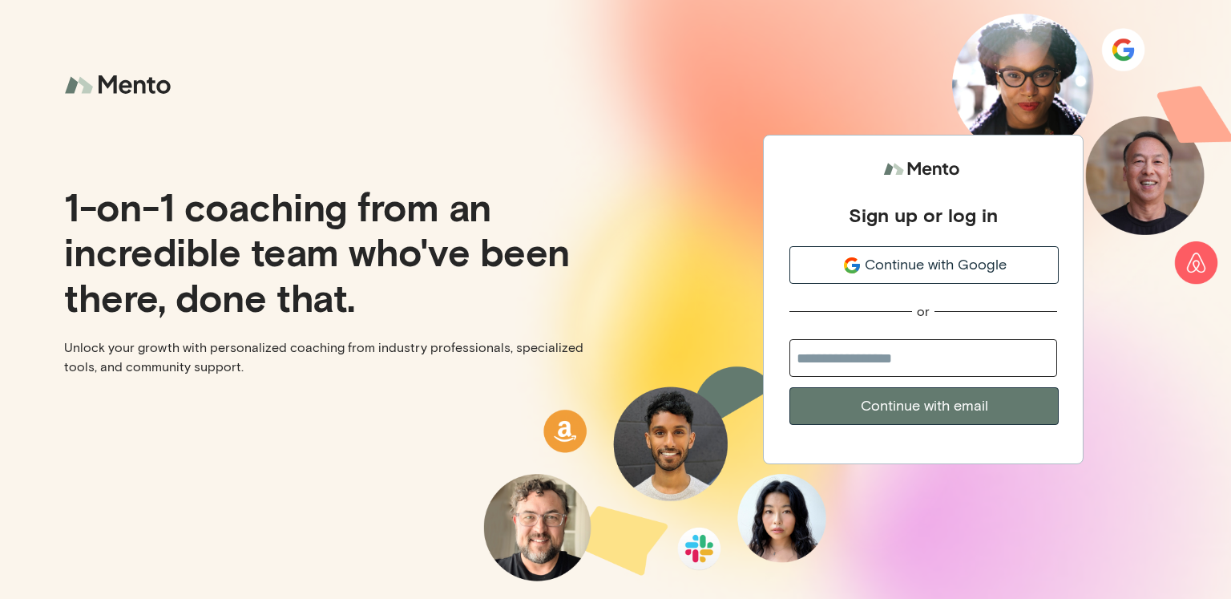
click at [959, 267] on span "Continue with Google" at bounding box center [936, 265] width 142 height 22
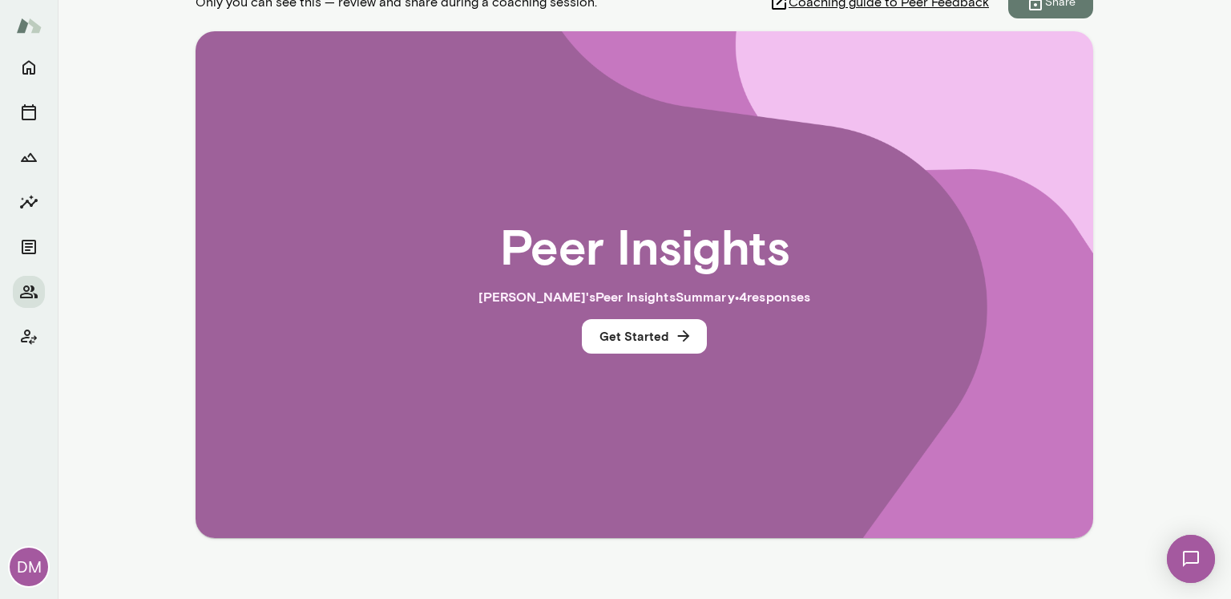
scroll to position [305, 0]
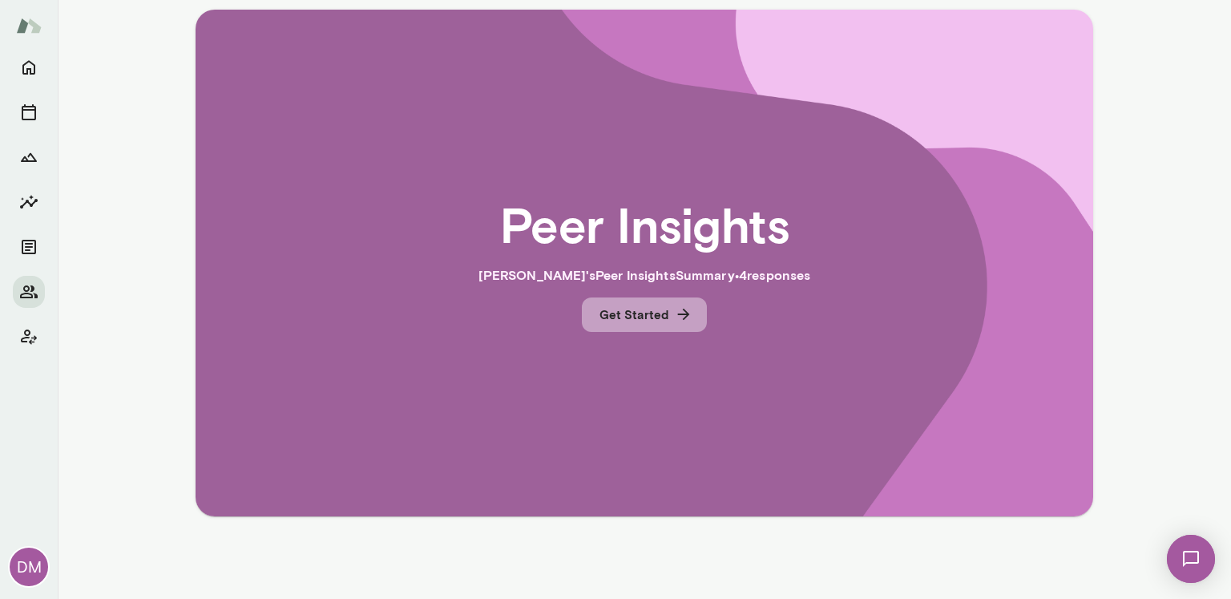
click at [649, 314] on button "Get Started" at bounding box center [644, 314] width 125 height 34
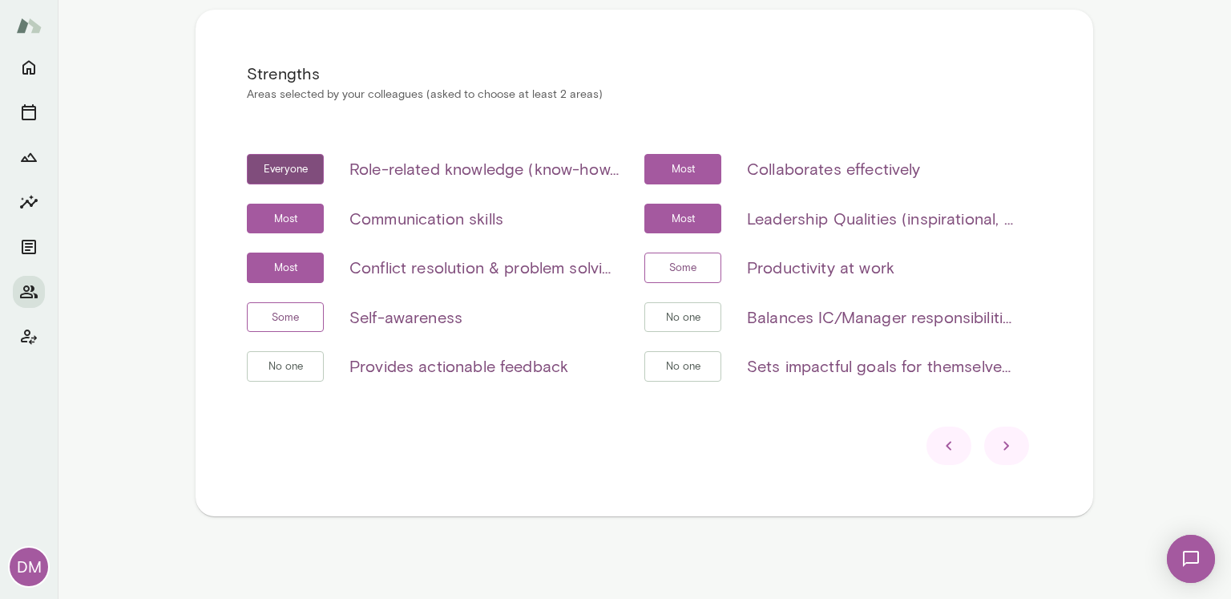
click at [1016, 453] on div at bounding box center [1006, 445] width 45 height 38
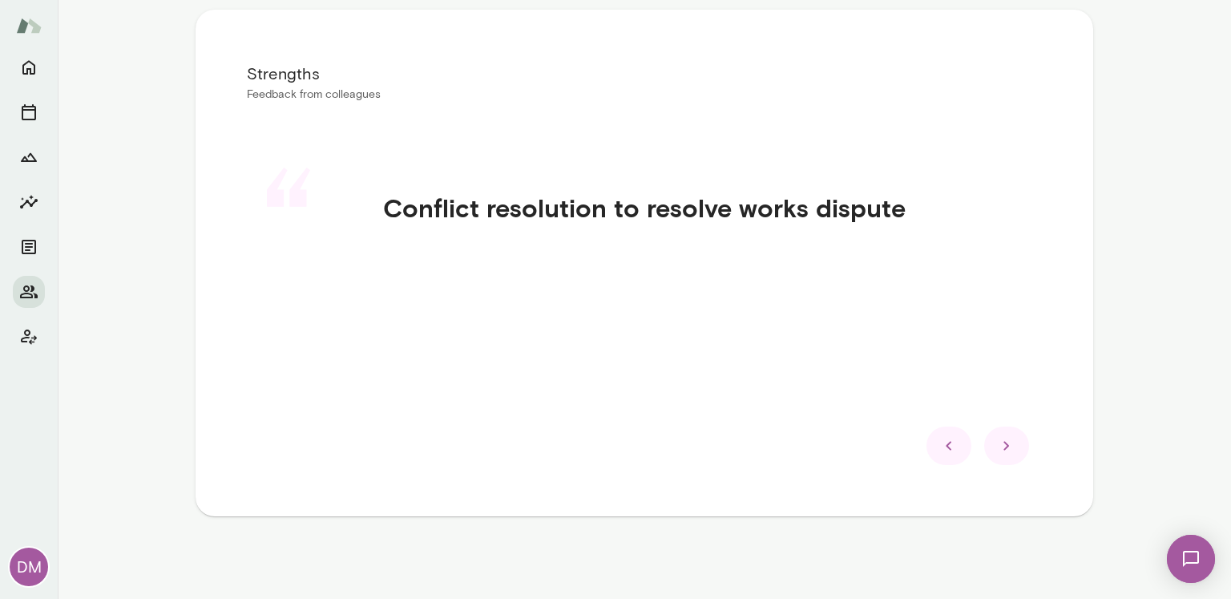
click at [1006, 447] on icon at bounding box center [1006, 445] width 19 height 19
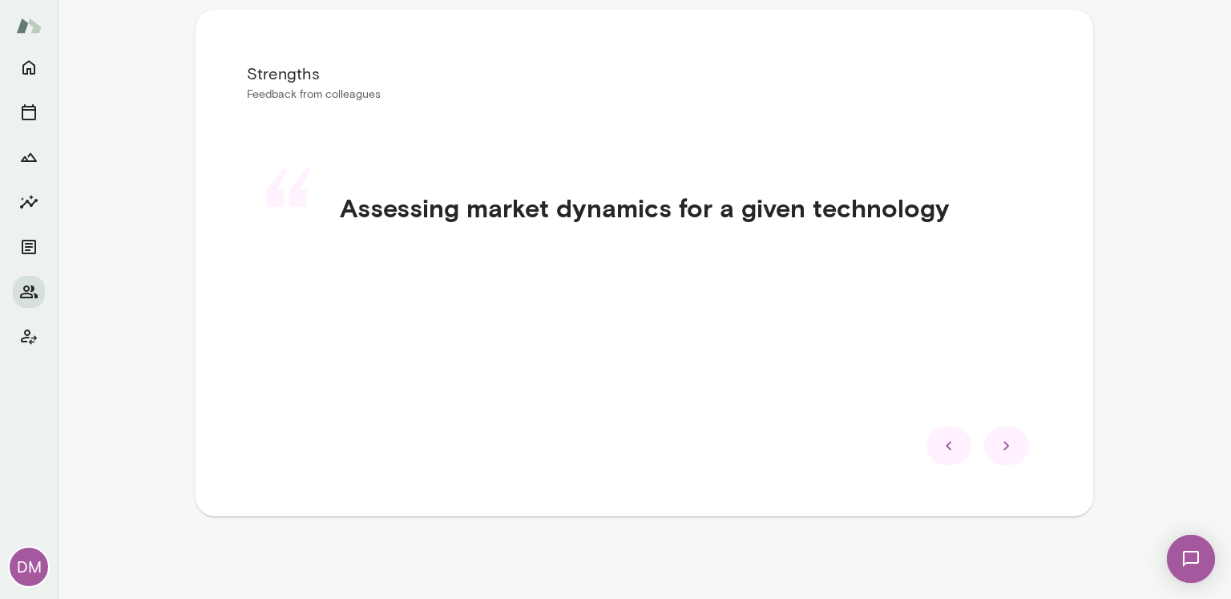
click at [1006, 447] on icon at bounding box center [1006, 445] width 19 height 19
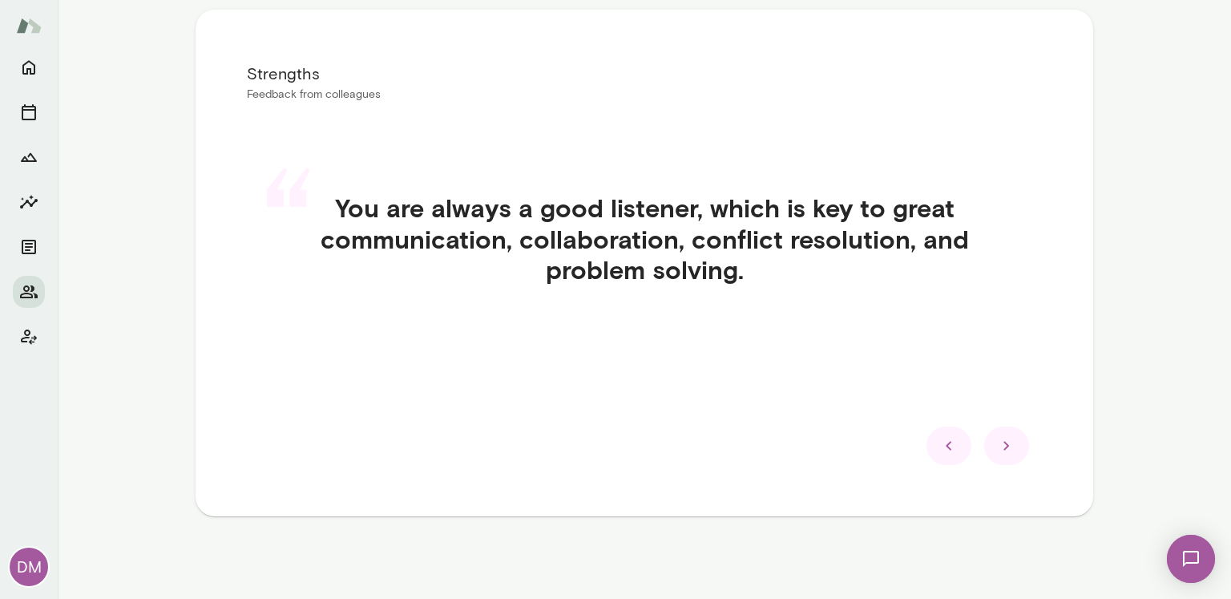
click at [1006, 447] on icon at bounding box center [1006, 445] width 19 height 19
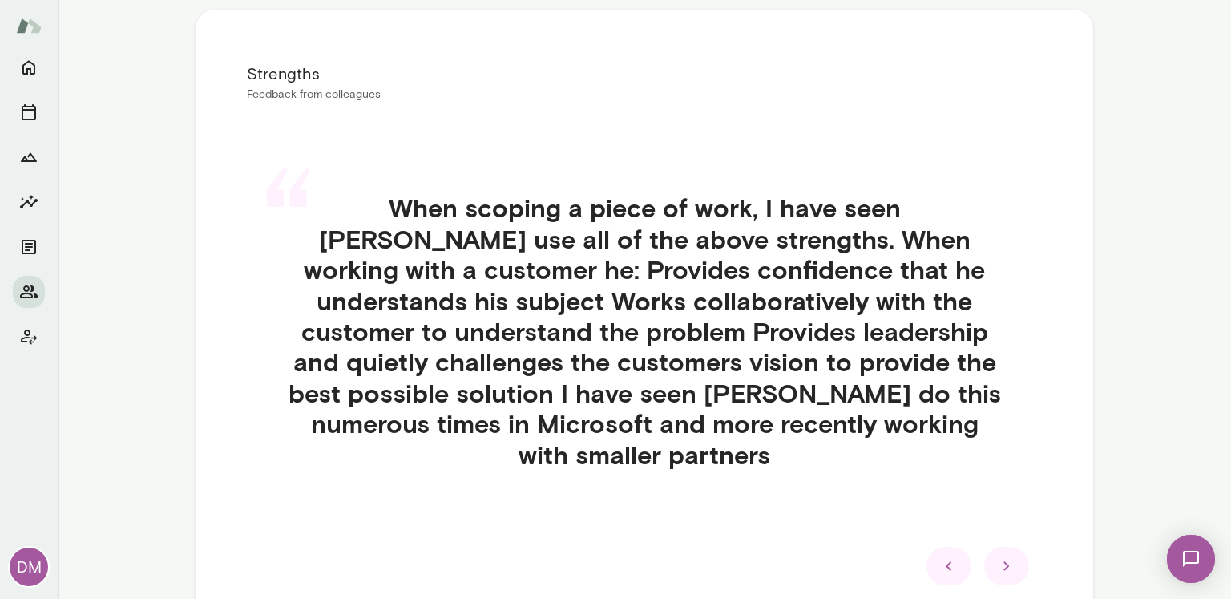
click at [1005, 556] on icon at bounding box center [1006, 565] width 19 height 19
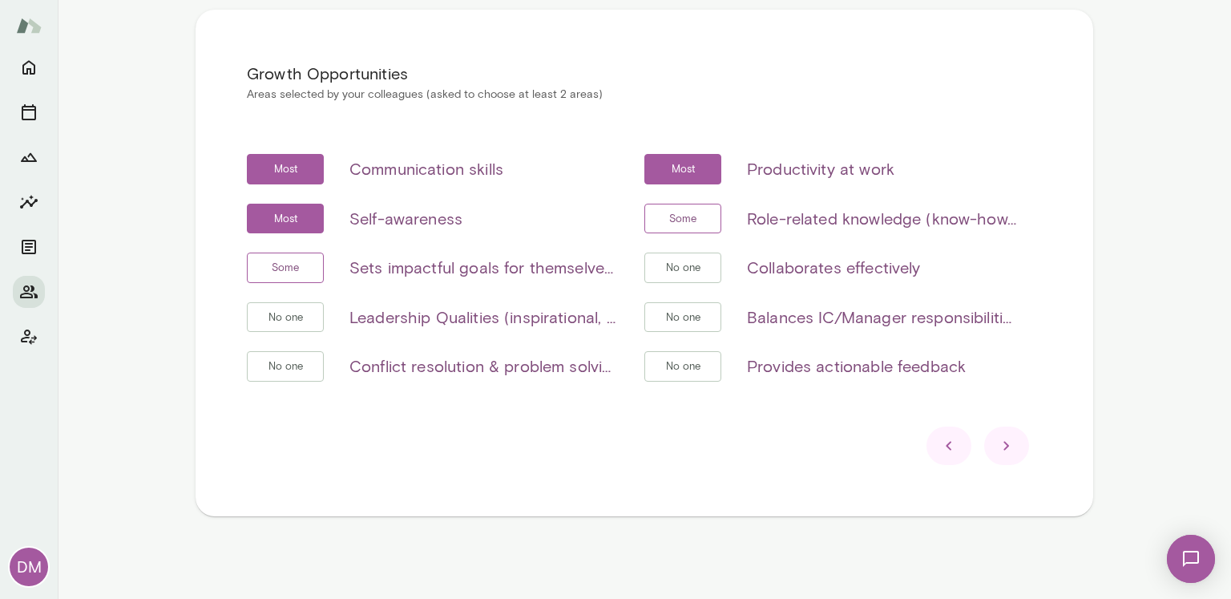
click at [997, 444] on icon at bounding box center [1006, 445] width 19 height 19
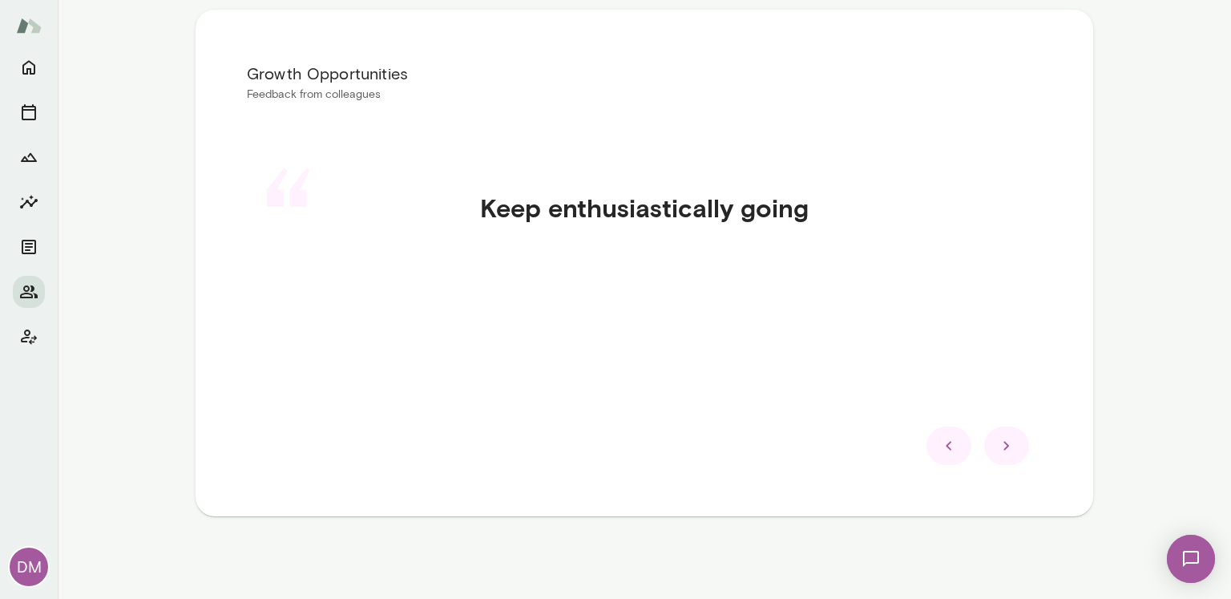
click at [1002, 447] on icon at bounding box center [1006, 445] width 19 height 19
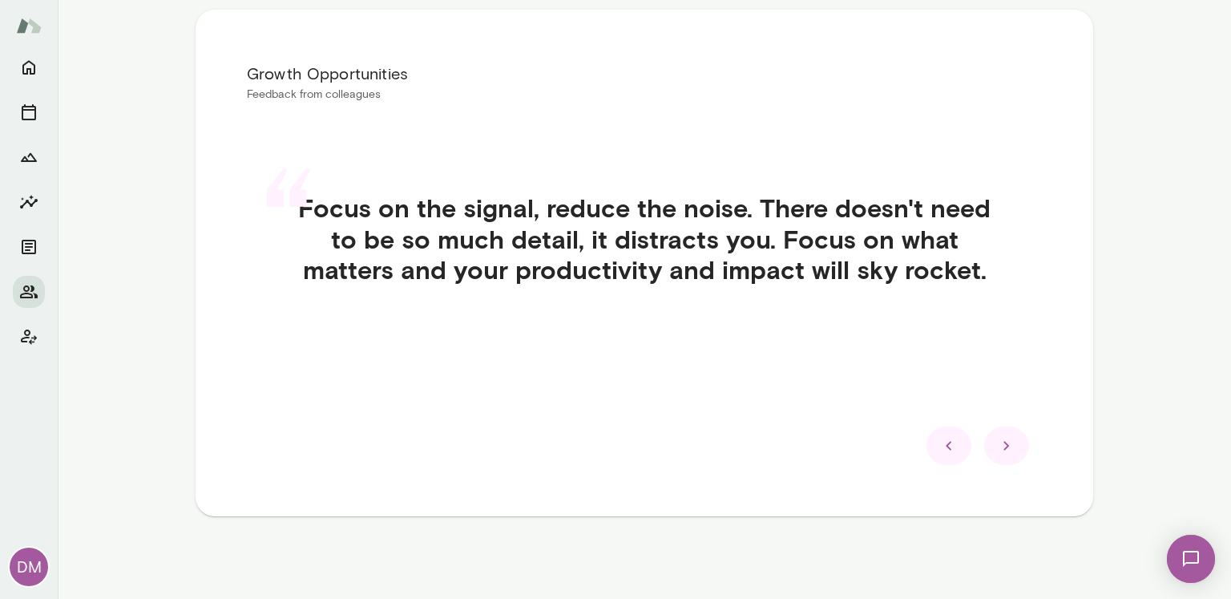
click at [1002, 447] on icon at bounding box center [1006, 445] width 19 height 19
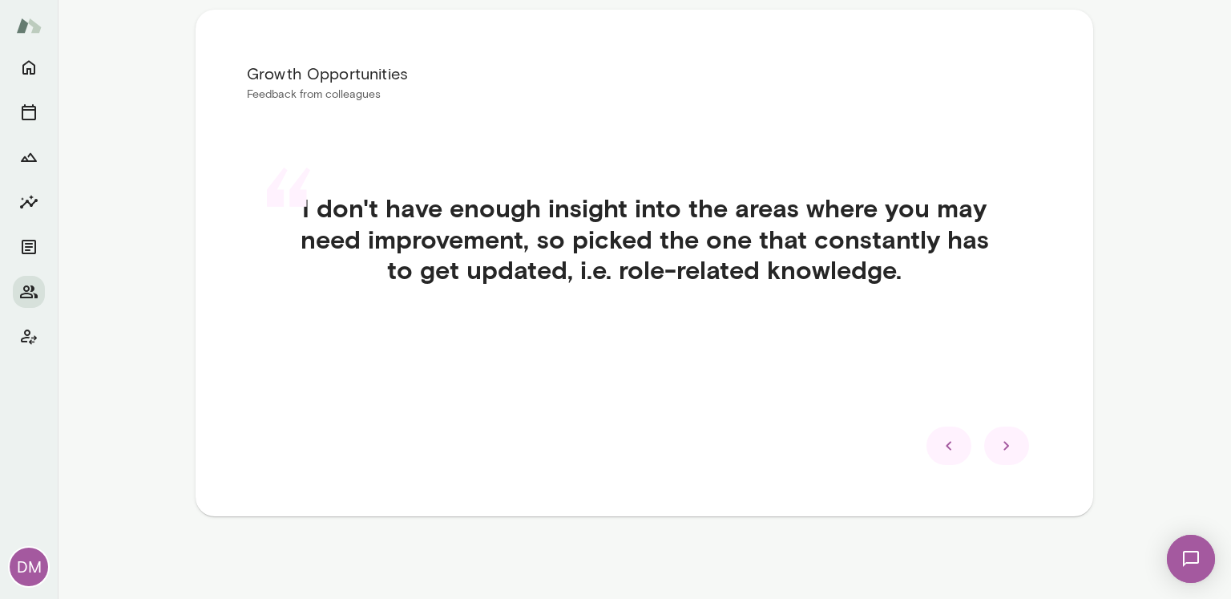
click at [1002, 447] on icon at bounding box center [1006, 445] width 19 height 19
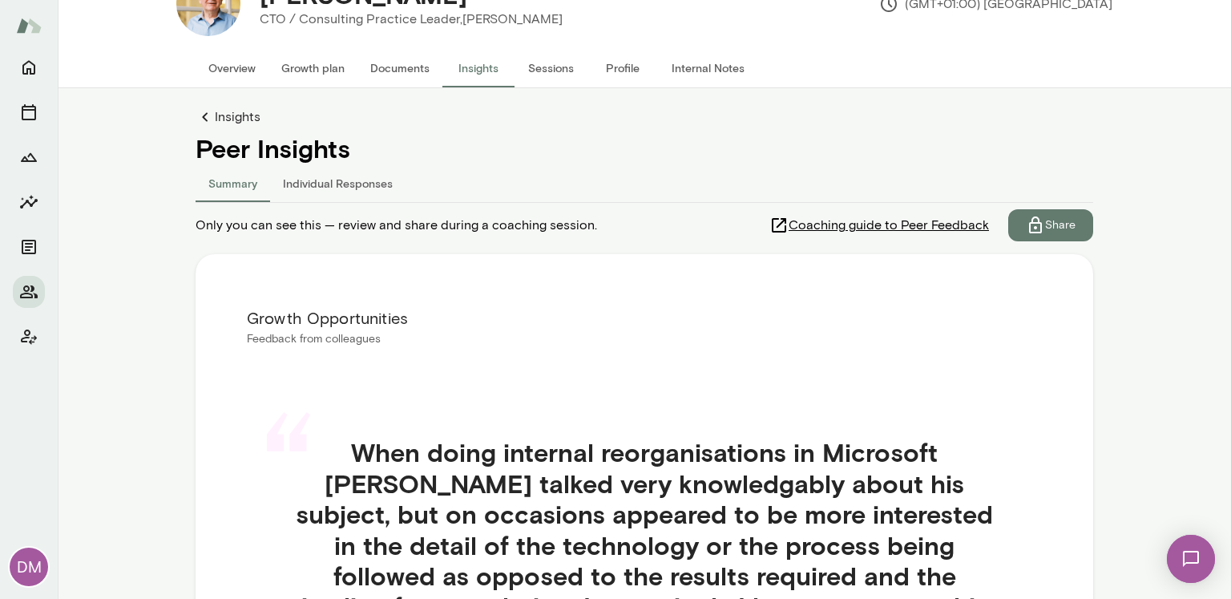
scroll to position [0, 0]
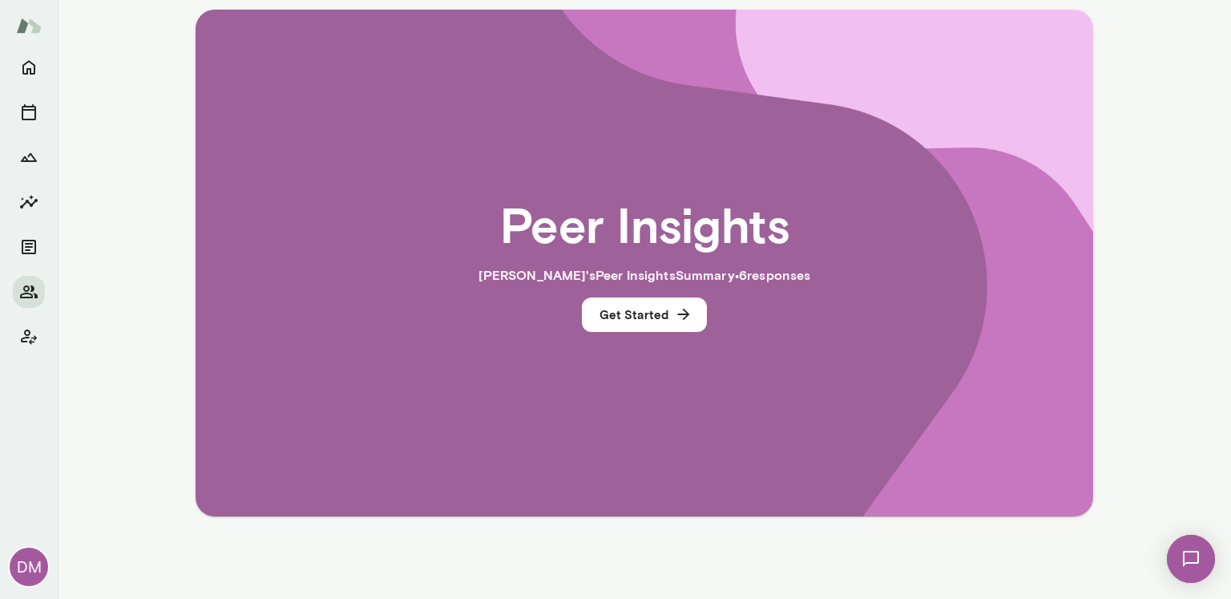
scroll to position [305, 0]
click at [622, 309] on button "Get Started" at bounding box center [644, 314] width 125 height 34
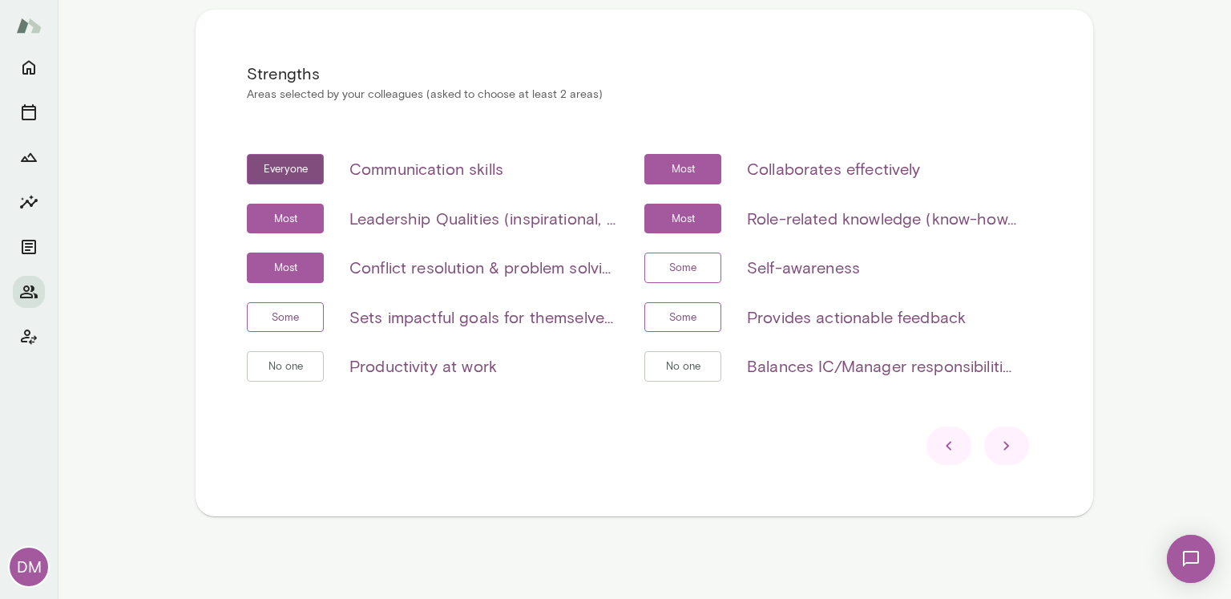
click at [999, 445] on icon at bounding box center [1006, 445] width 19 height 19
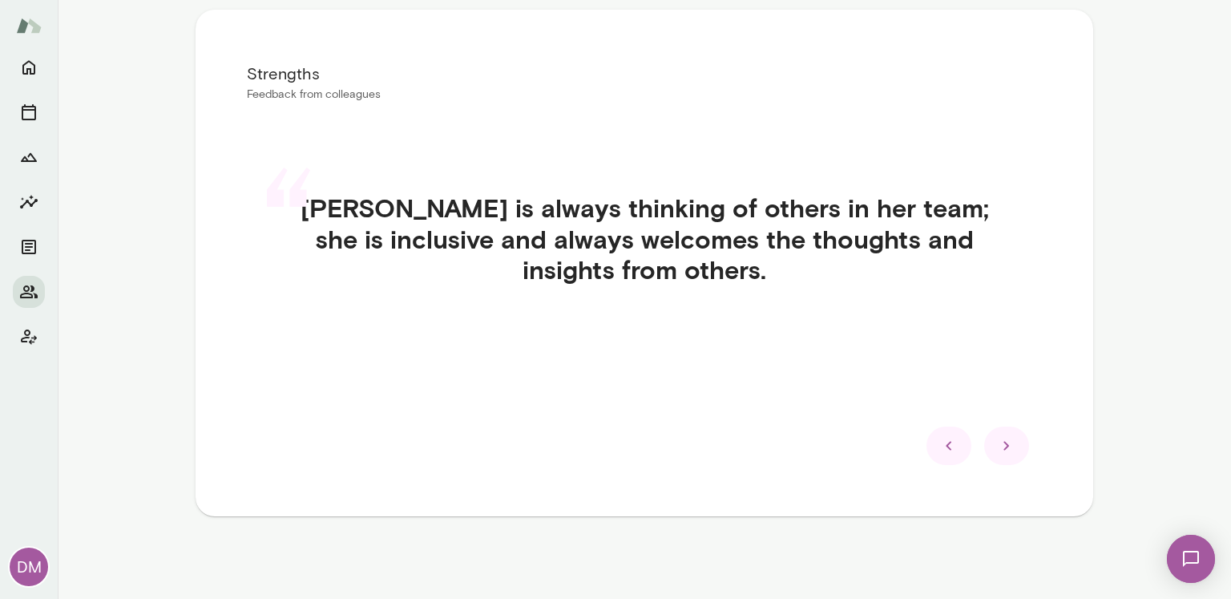
click at [999, 445] on icon at bounding box center [1006, 445] width 19 height 19
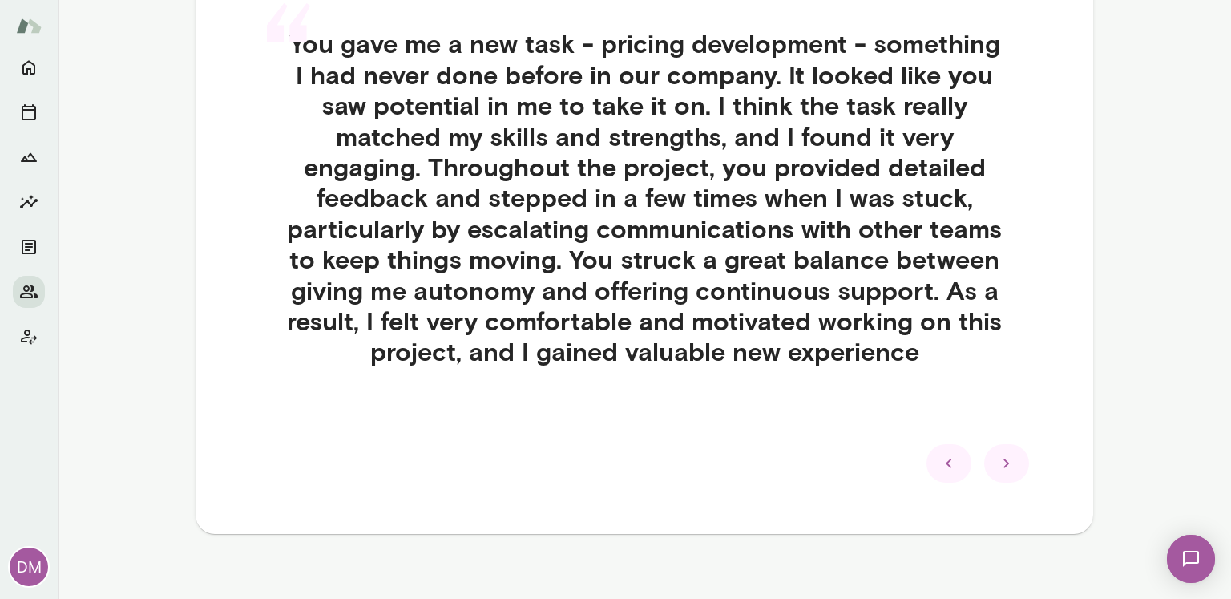
scroll to position [487, 0]
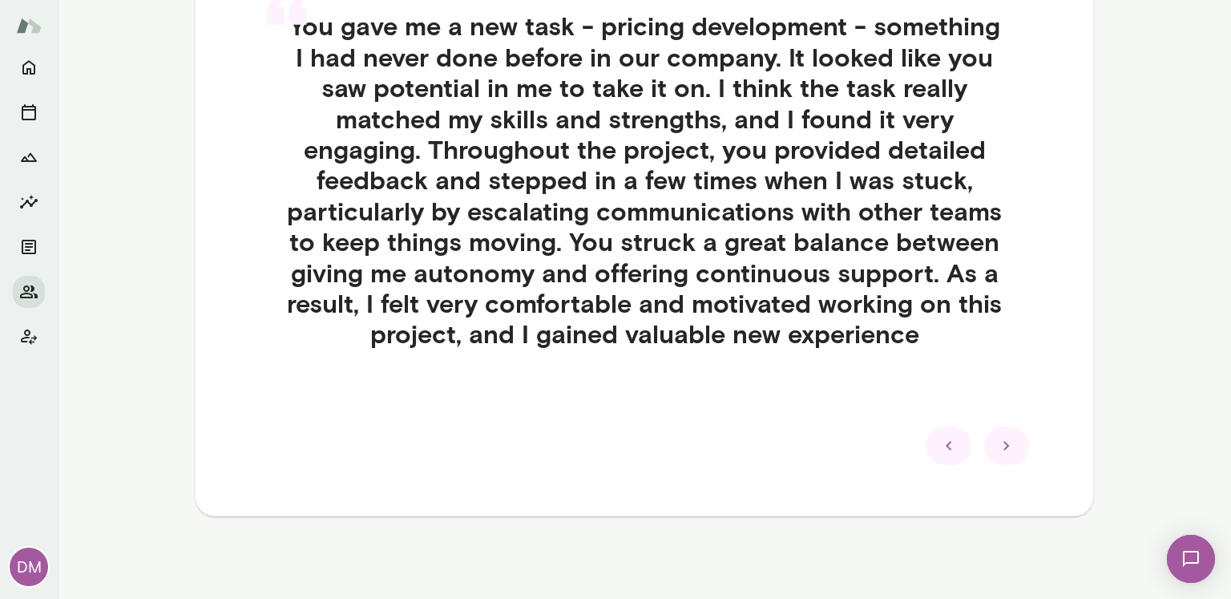
click at [1006, 450] on icon at bounding box center [1006, 445] width 19 height 19
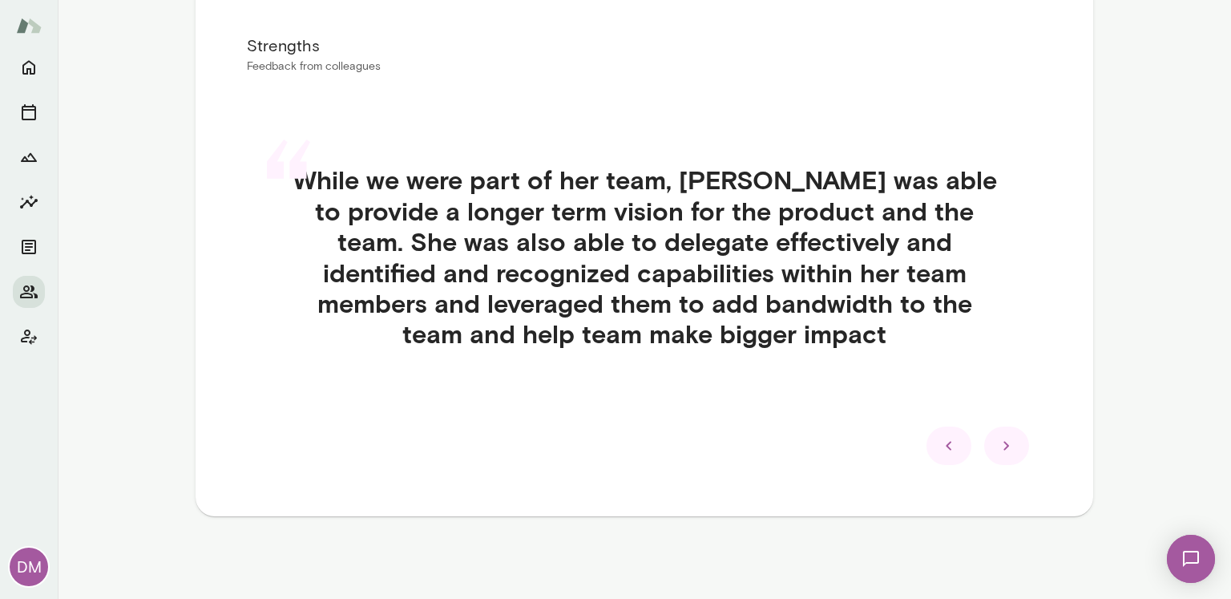
click at [1002, 444] on icon at bounding box center [1006, 445] width 19 height 19
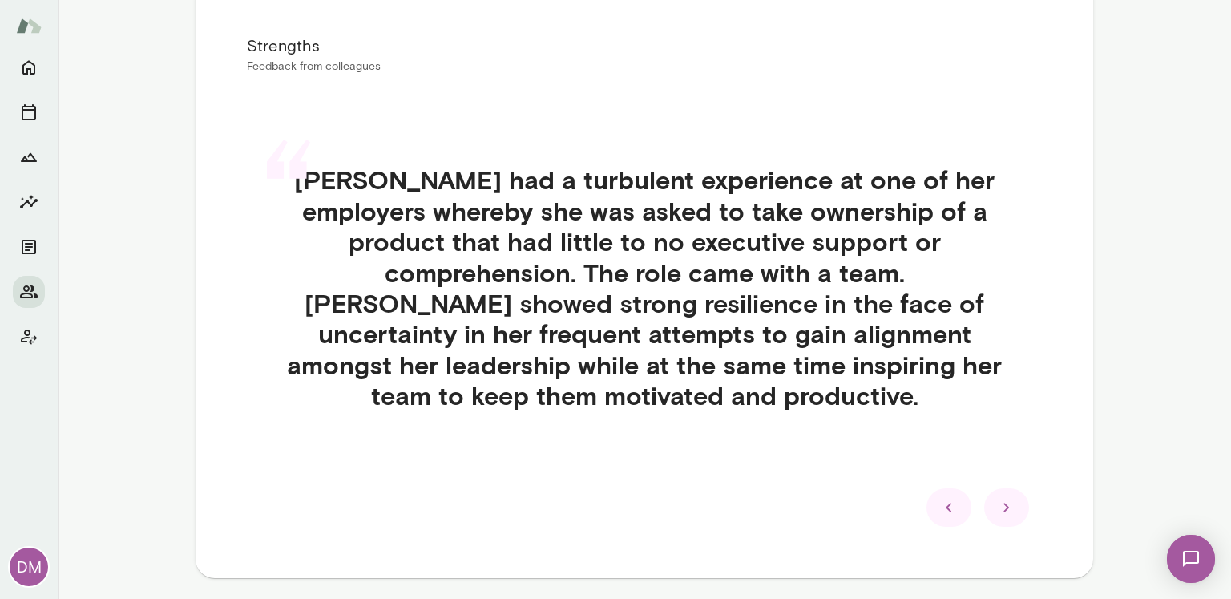
scroll to position [363, 0]
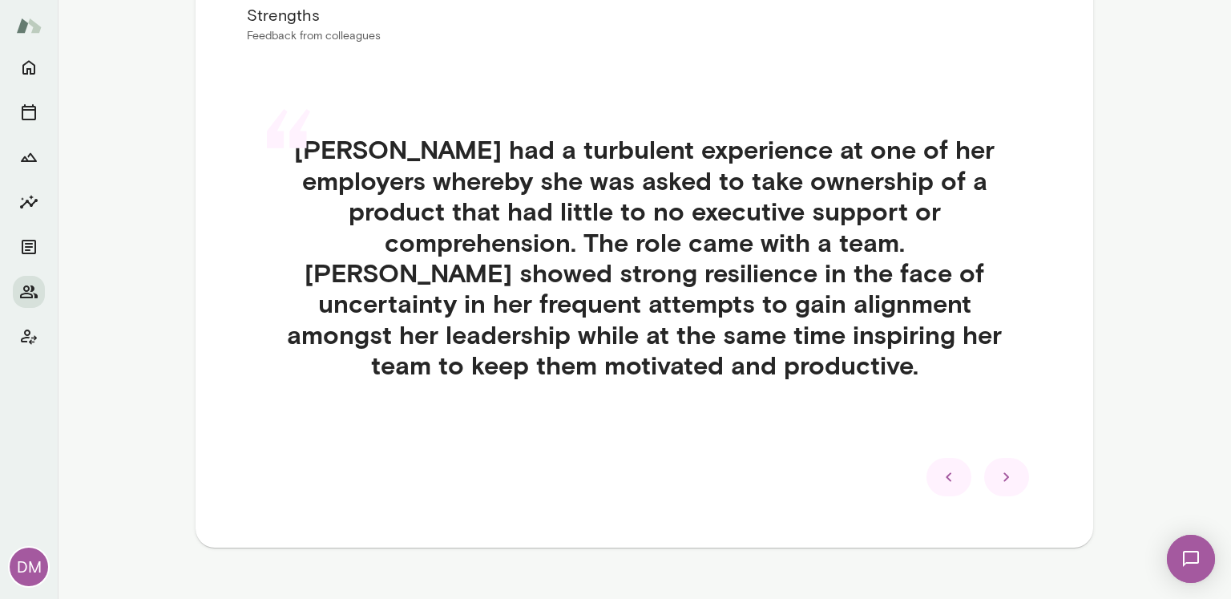
click at [998, 467] on icon at bounding box center [1006, 476] width 19 height 19
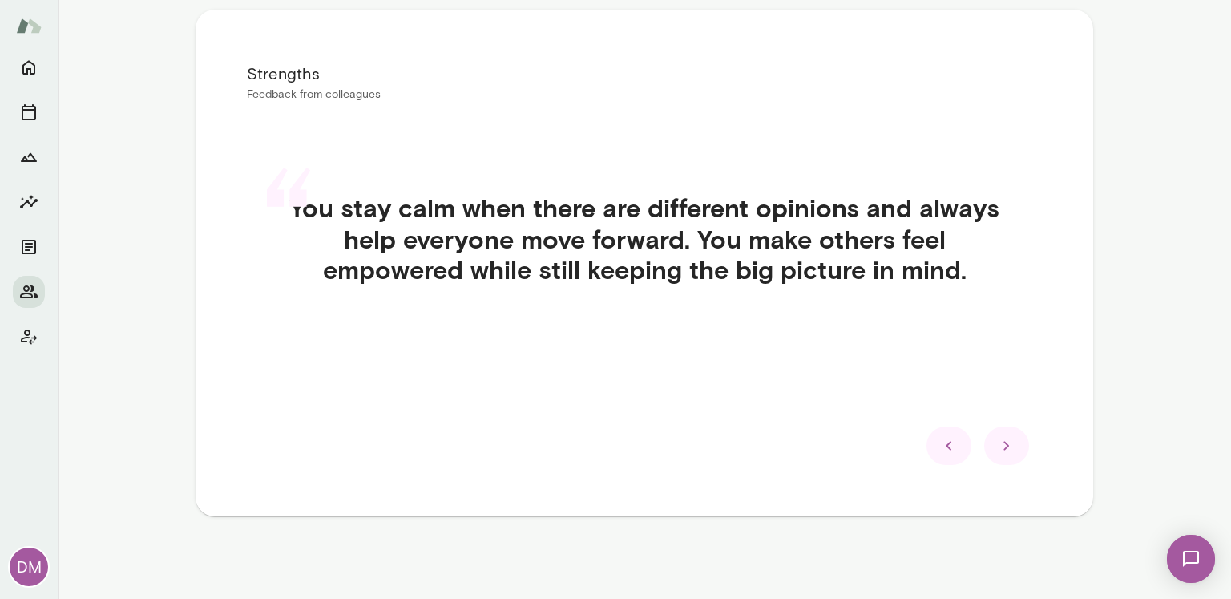
click at [998, 446] on icon at bounding box center [1006, 445] width 19 height 19
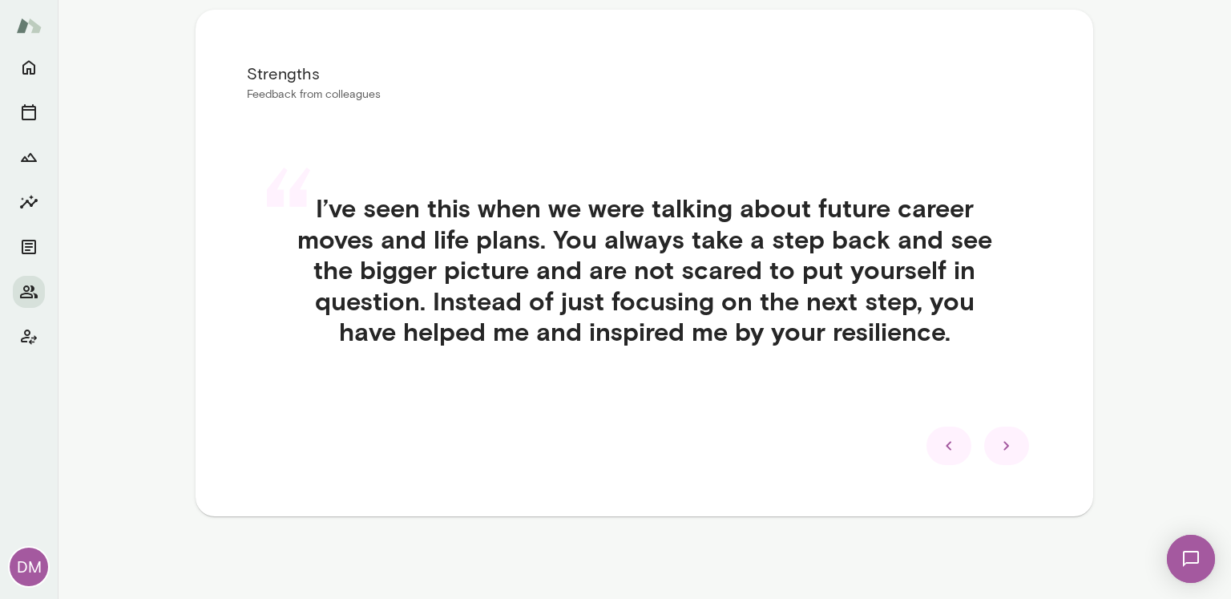
click at [998, 446] on icon at bounding box center [1006, 445] width 19 height 19
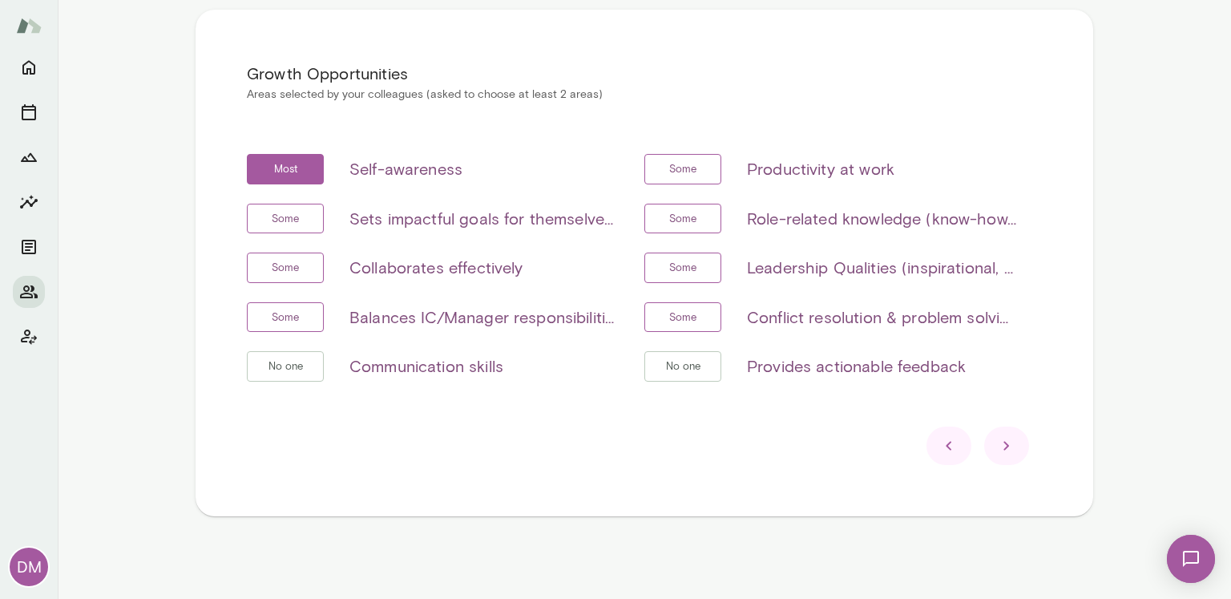
click at [998, 446] on icon at bounding box center [1006, 445] width 19 height 19
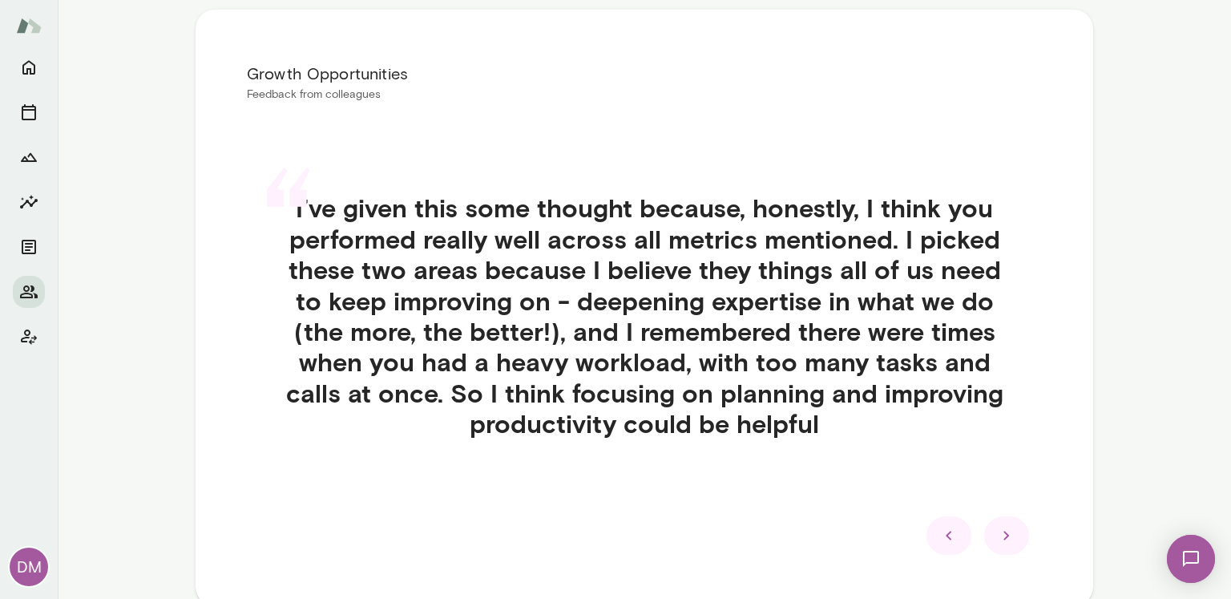
click at [1004, 542] on icon at bounding box center [1006, 535] width 19 height 19
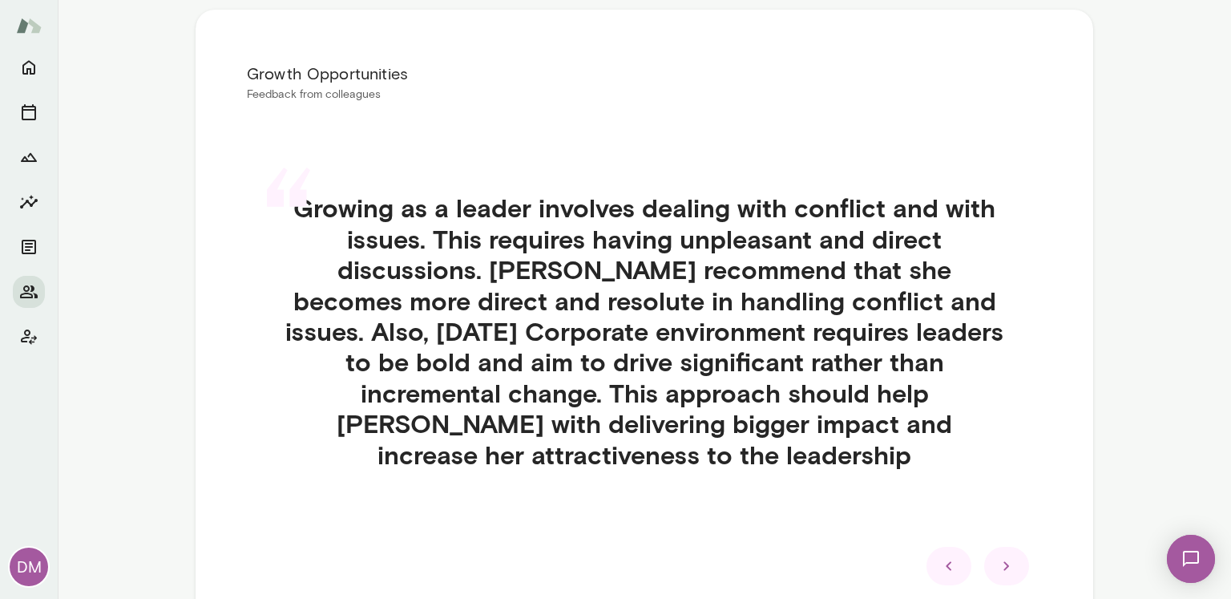
click at [1002, 556] on icon at bounding box center [1006, 565] width 19 height 19
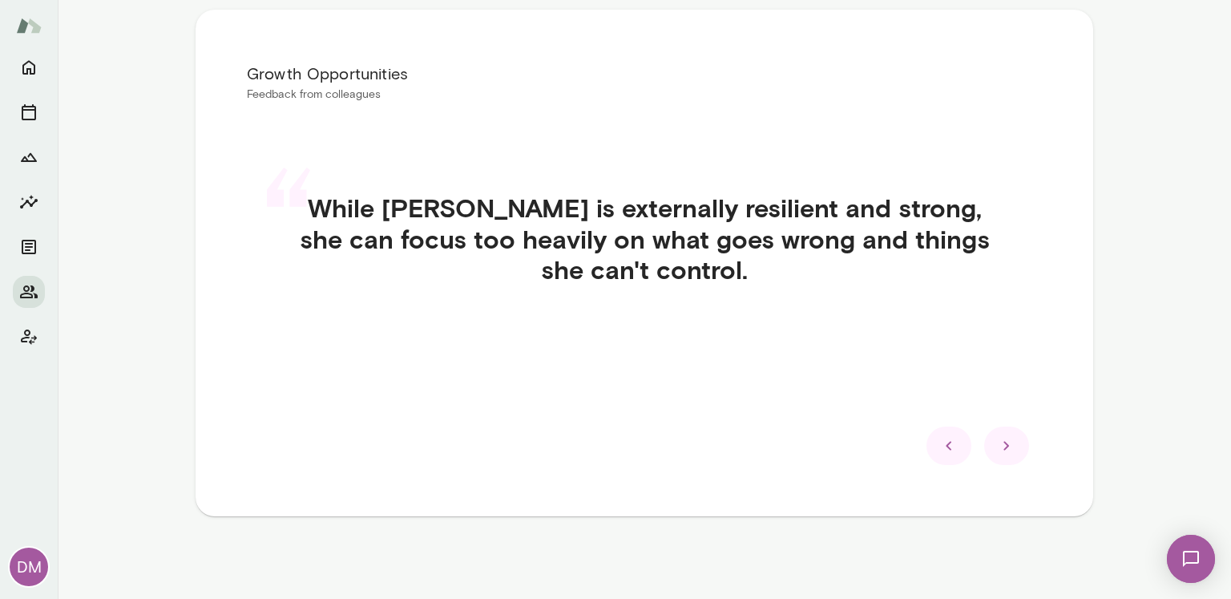
click at [997, 445] on icon at bounding box center [1006, 445] width 19 height 19
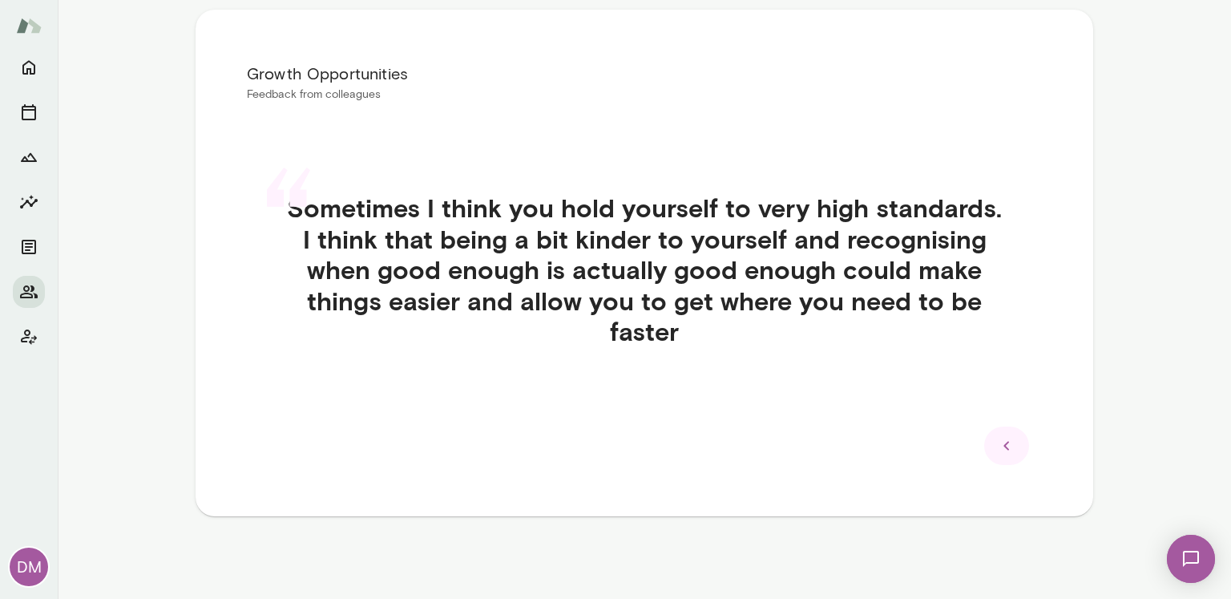
click at [997, 445] on icon at bounding box center [1006, 445] width 19 height 19
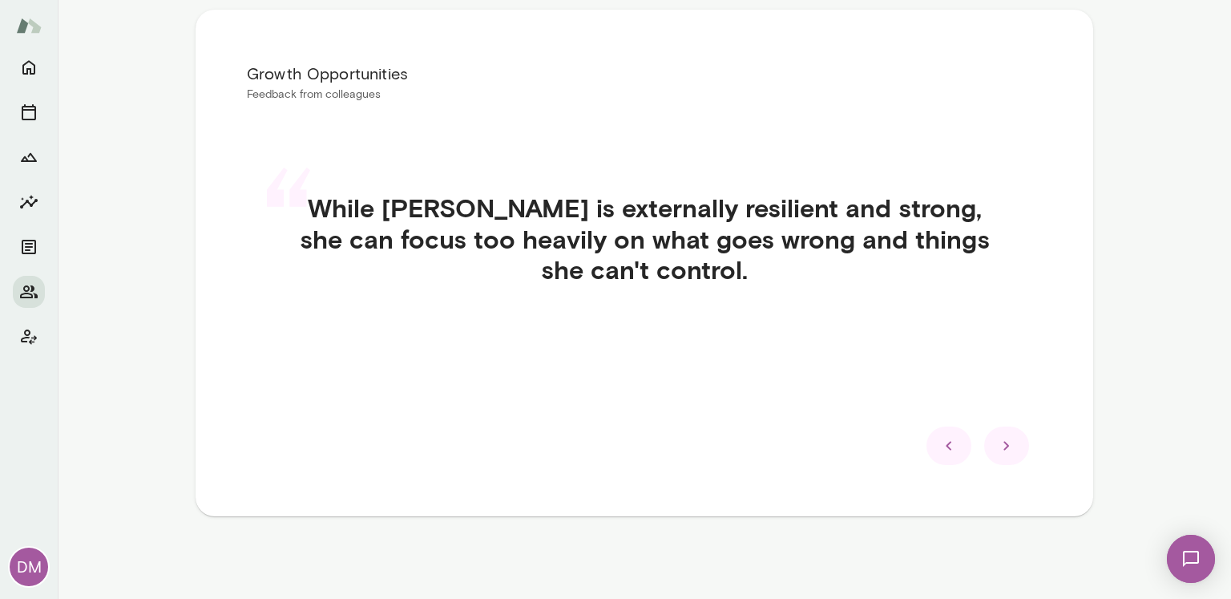
click at [997, 445] on icon at bounding box center [1006, 445] width 19 height 19
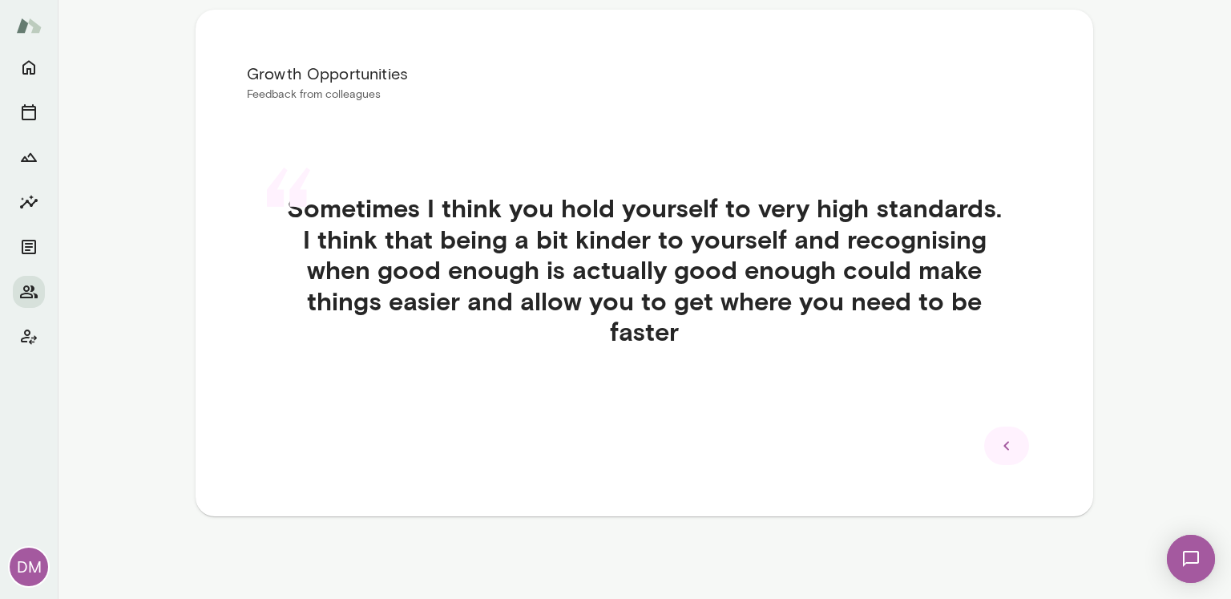
scroll to position [0, 0]
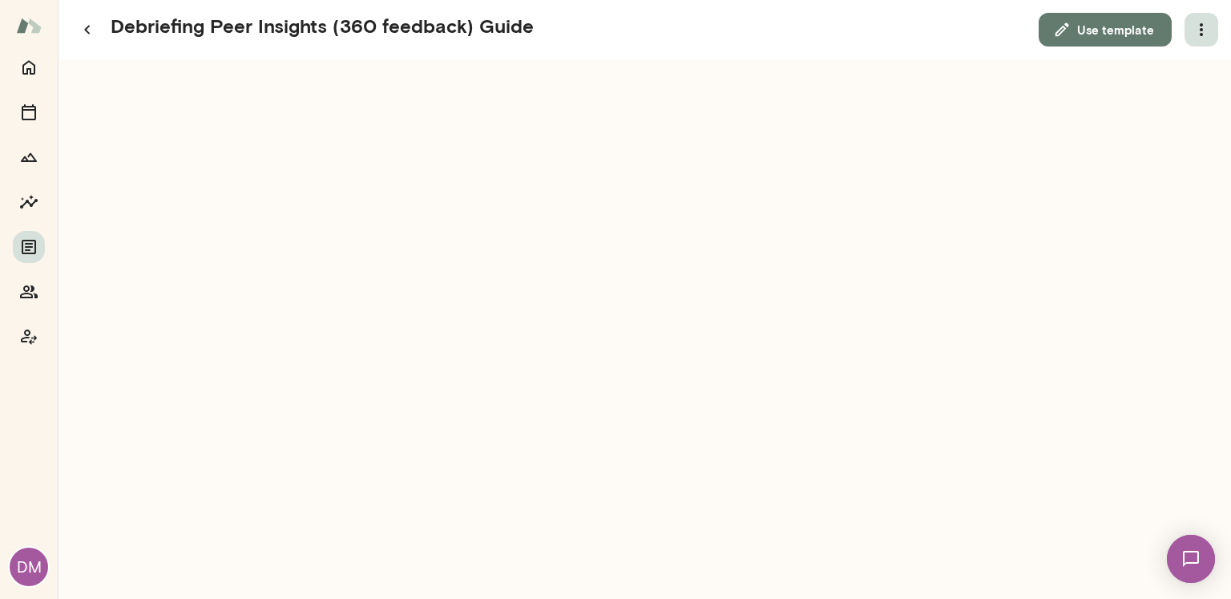
click at [1194, 26] on icon "button" at bounding box center [1201, 29] width 19 height 19
click at [1165, 75] on link "Download" at bounding box center [1163, 70] width 88 height 19
click at [25, 68] on icon "Home" at bounding box center [28, 67] width 19 height 19
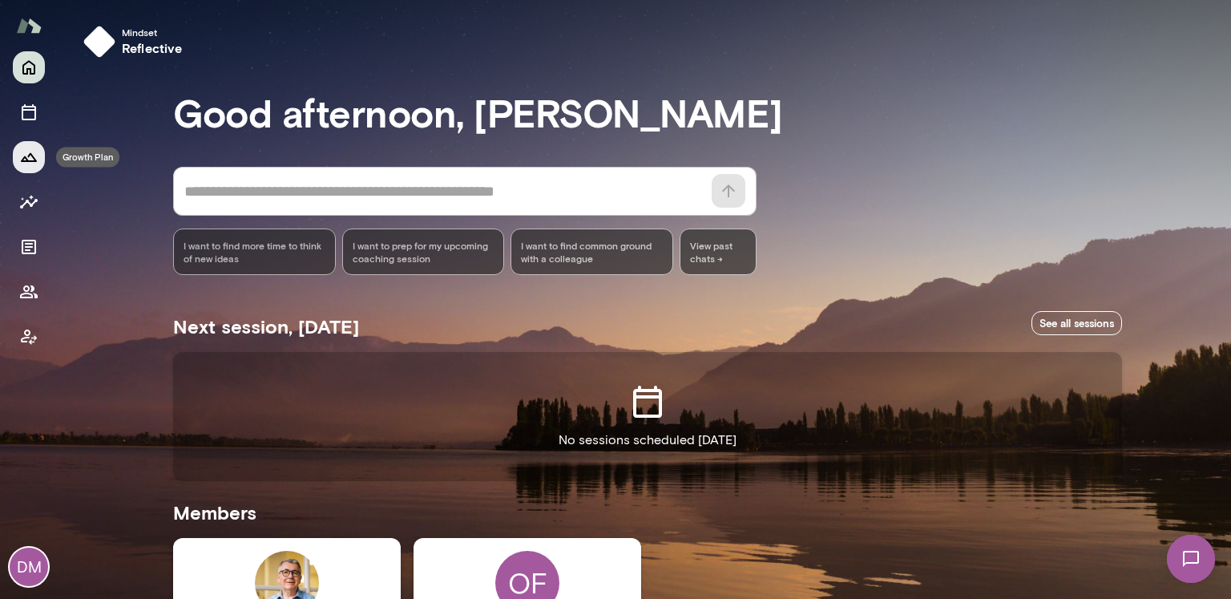
click at [35, 158] on icon "Growth Plan" at bounding box center [28, 156] width 19 height 19
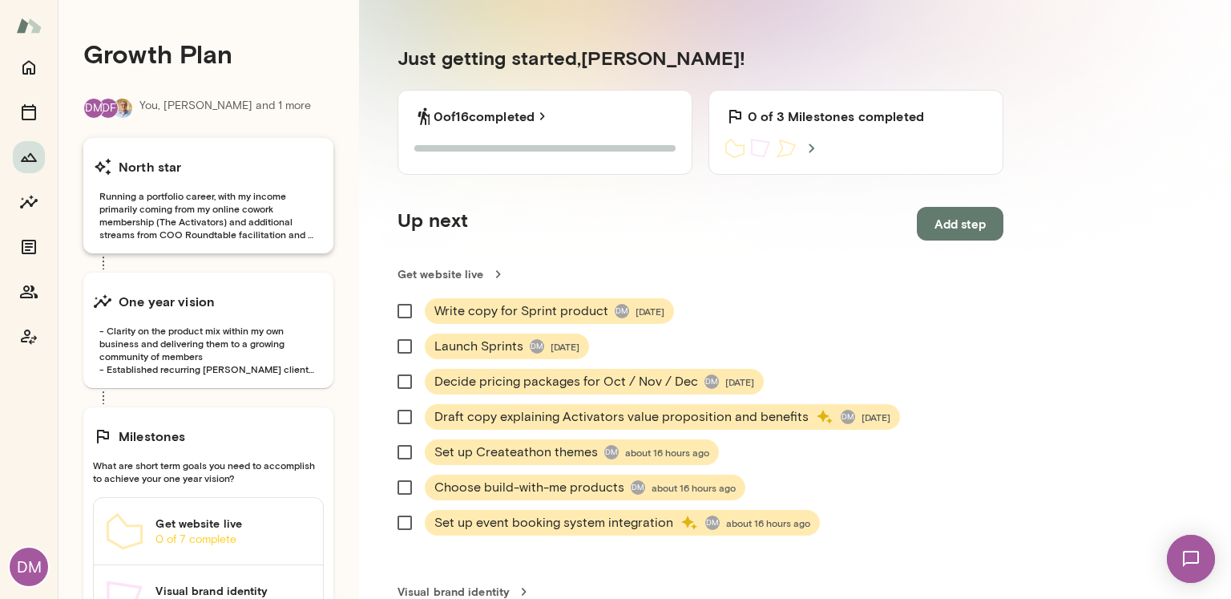
click at [234, 194] on span "Running a portfolio career, with my income primarily coming from my online cowo…" at bounding box center [208, 214] width 231 height 51
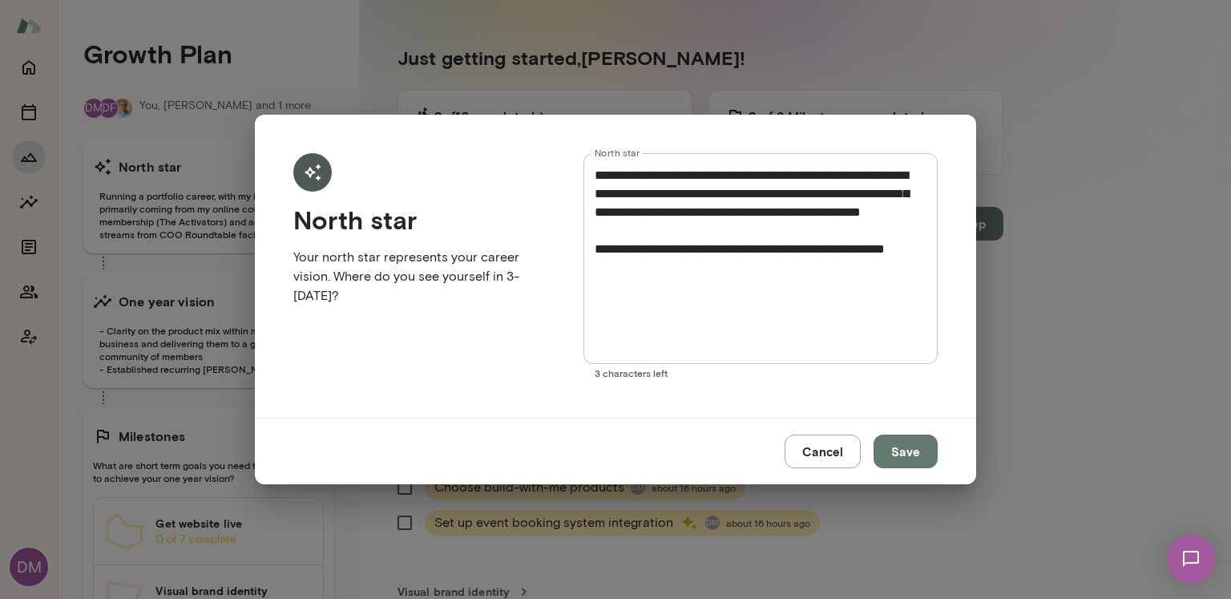
click at [809, 269] on textarea "**********" at bounding box center [761, 258] width 332 height 184
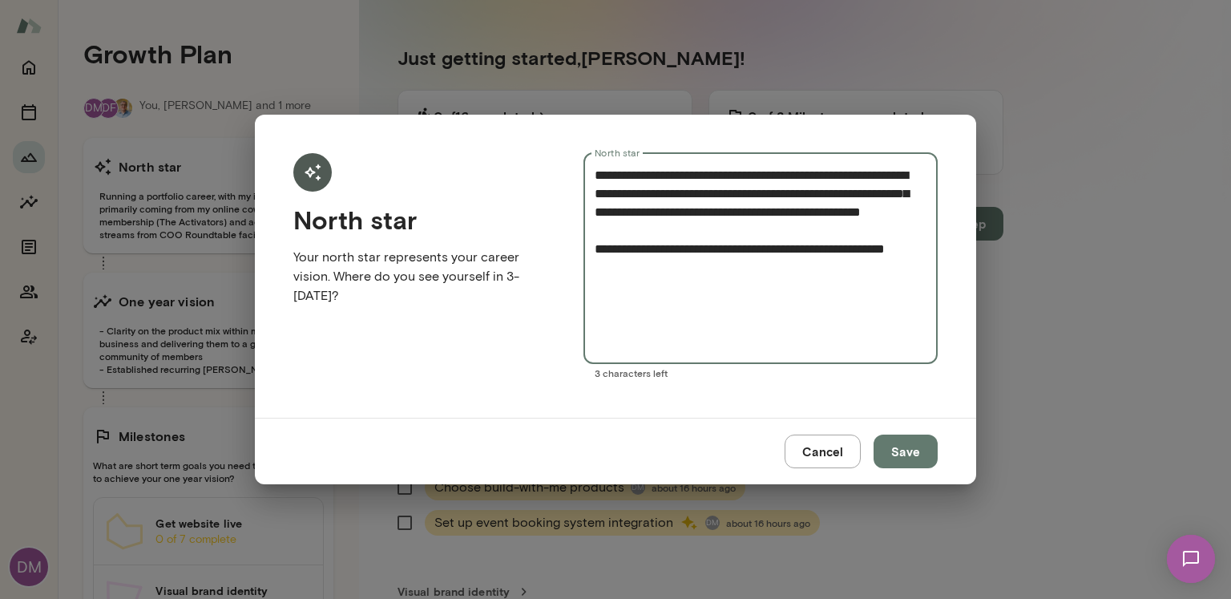
click at [838, 265] on textarea "**********" at bounding box center [761, 258] width 332 height 184
click at [825, 453] on button "Cancel" at bounding box center [823, 451] width 76 height 34
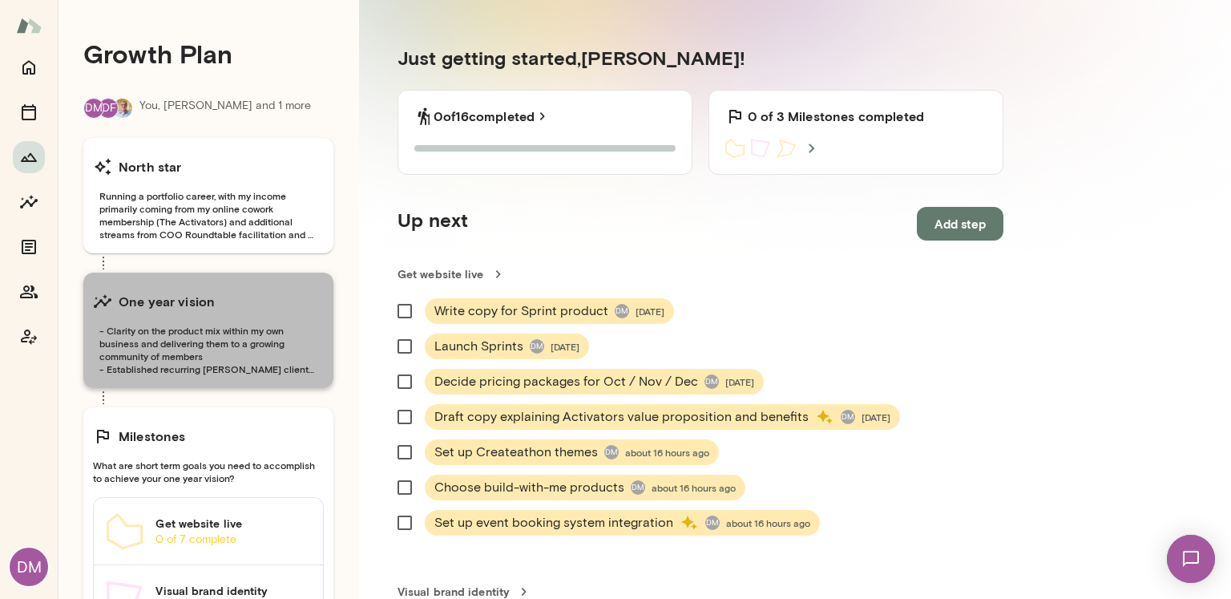
click at [305, 313] on div "One year vision" at bounding box center [208, 301] width 231 height 32
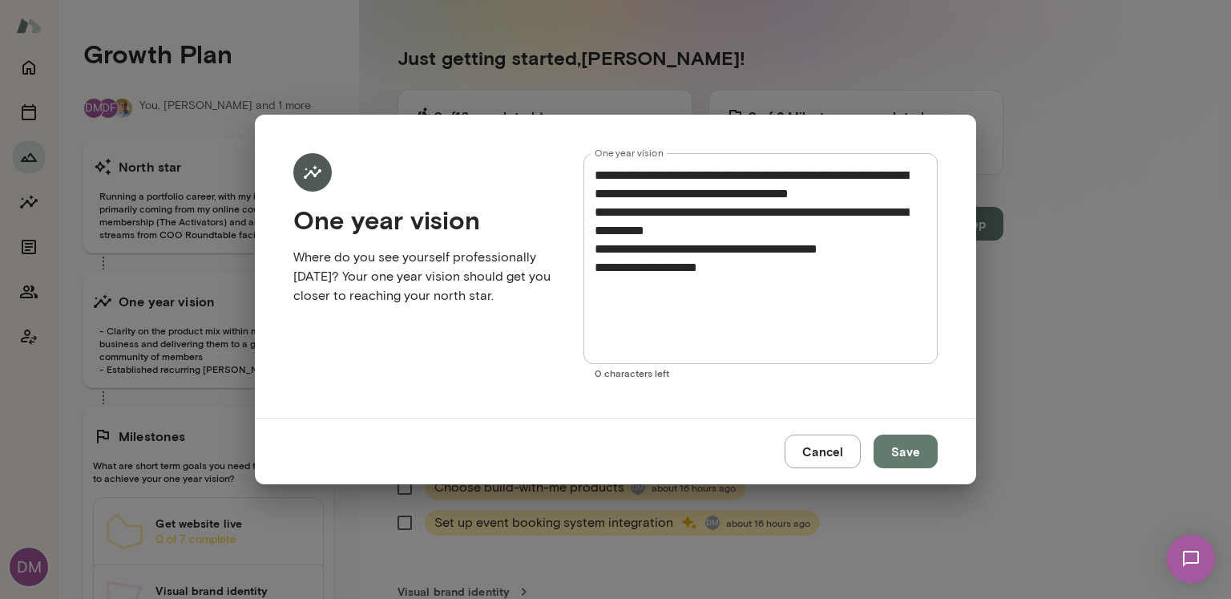
click at [652, 197] on textarea "**********" at bounding box center [761, 258] width 332 height 184
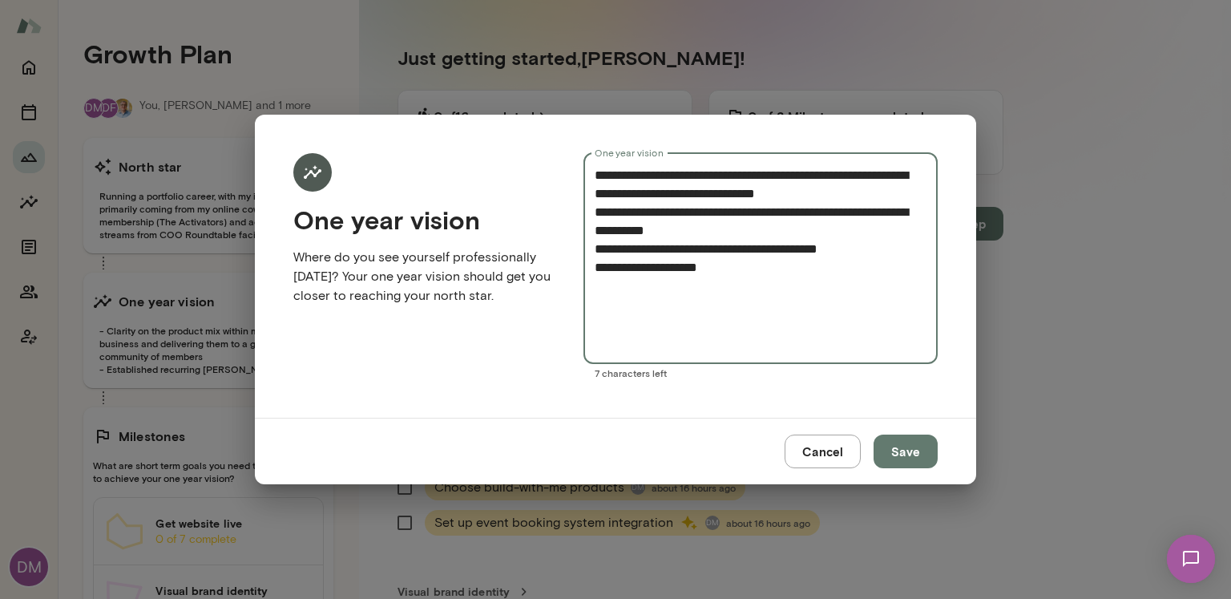
type textarea "**********"
click at [904, 445] on button "Save" at bounding box center [906, 451] width 64 height 34
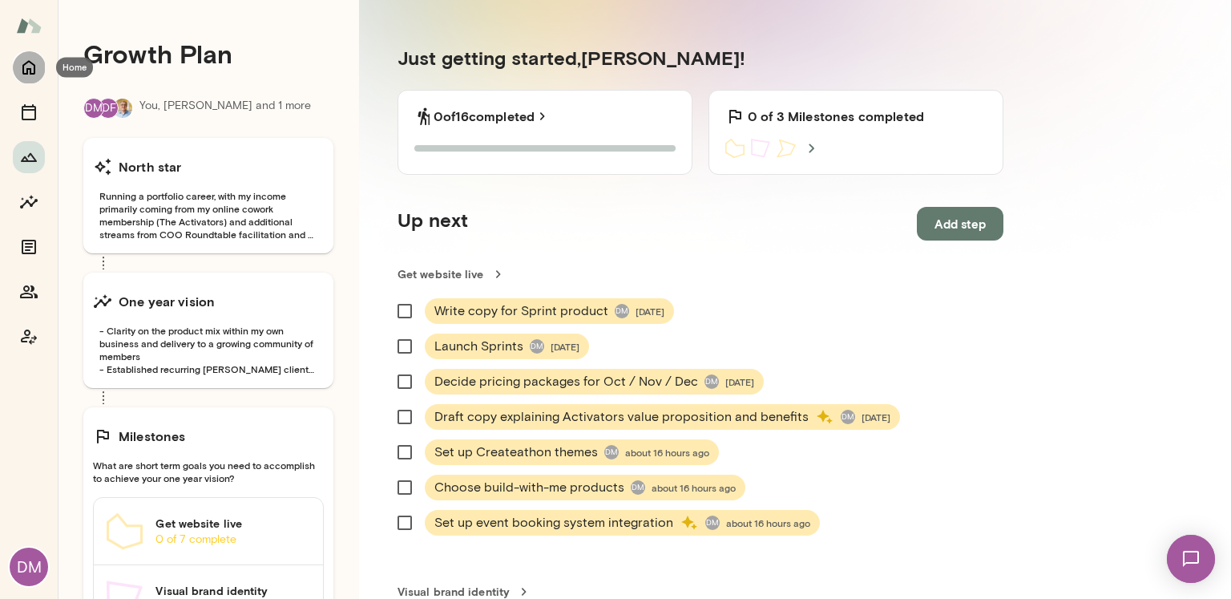
click at [30, 72] on icon "Home" at bounding box center [28, 68] width 13 height 14
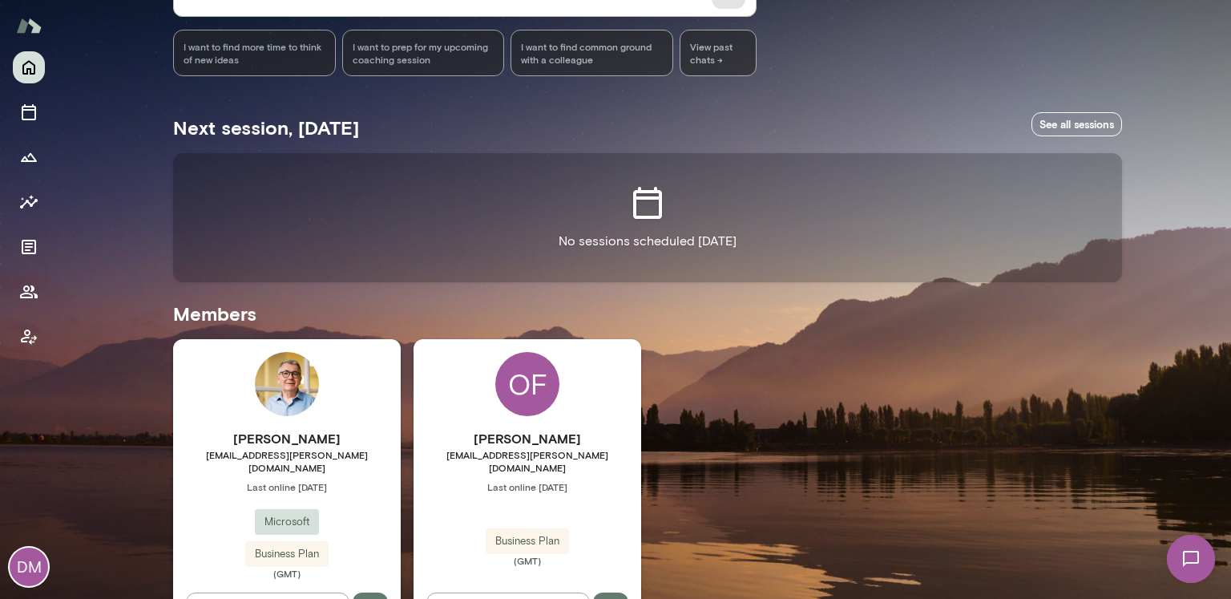
scroll to position [240, 0]
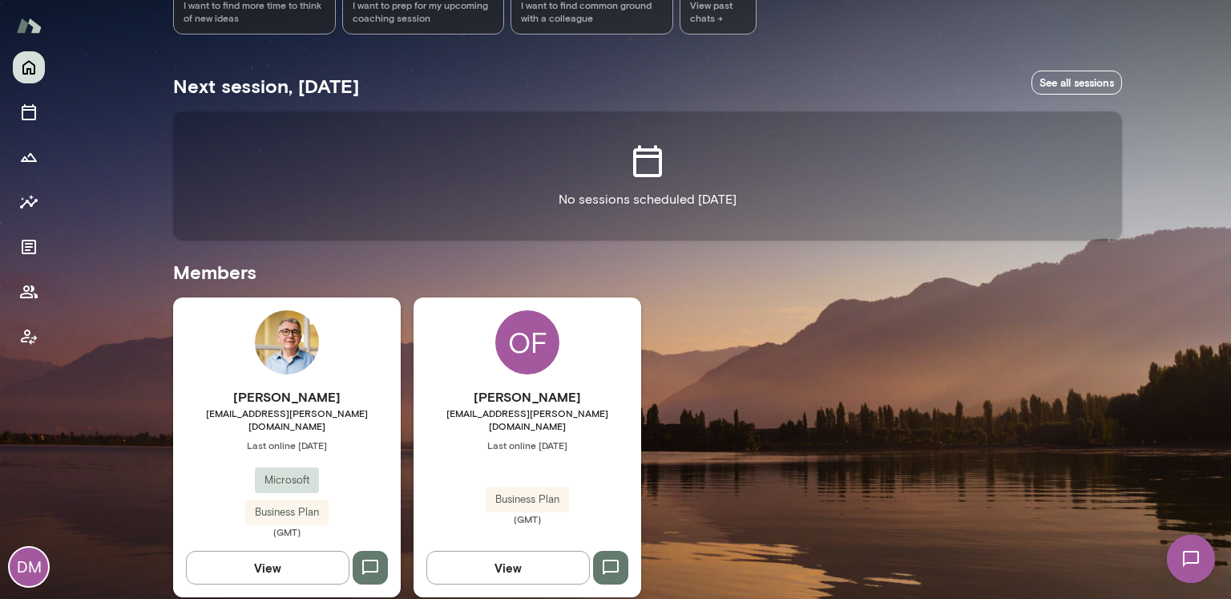
click at [329, 424] on div "Scott Bowie scottbowie@mento.co Last online September 29 Microsoft Business Pla…" at bounding box center [287, 462] width 228 height 151
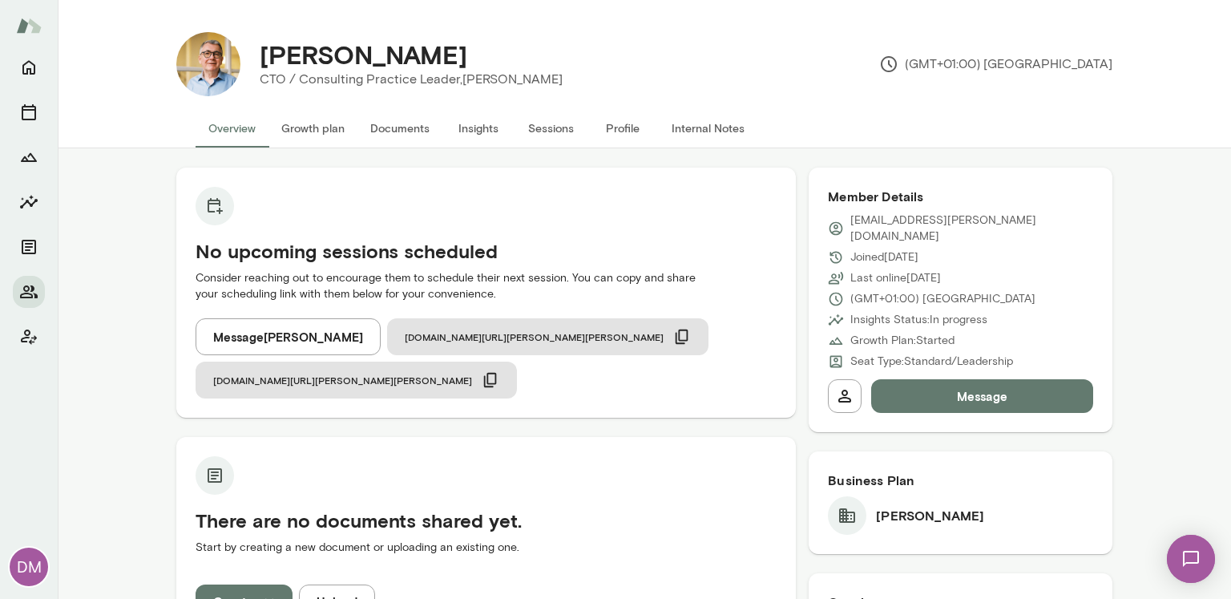
click at [327, 127] on button "Growth plan" at bounding box center [313, 128] width 89 height 38
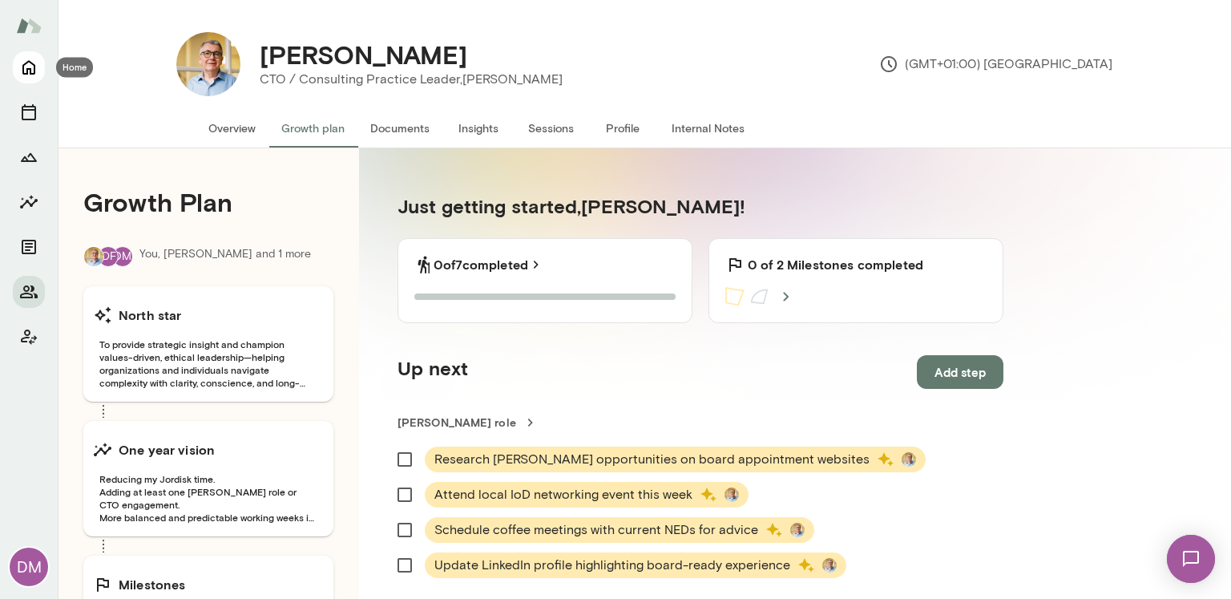
click at [34, 75] on icon "Home" at bounding box center [28, 67] width 19 height 19
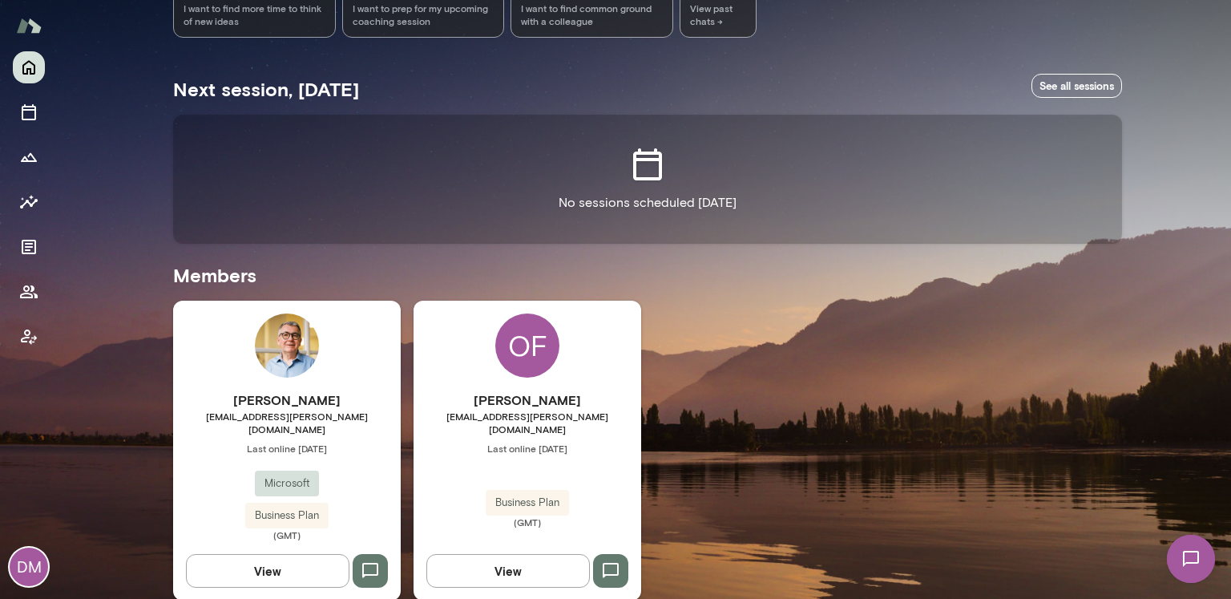
scroll to position [240, 0]
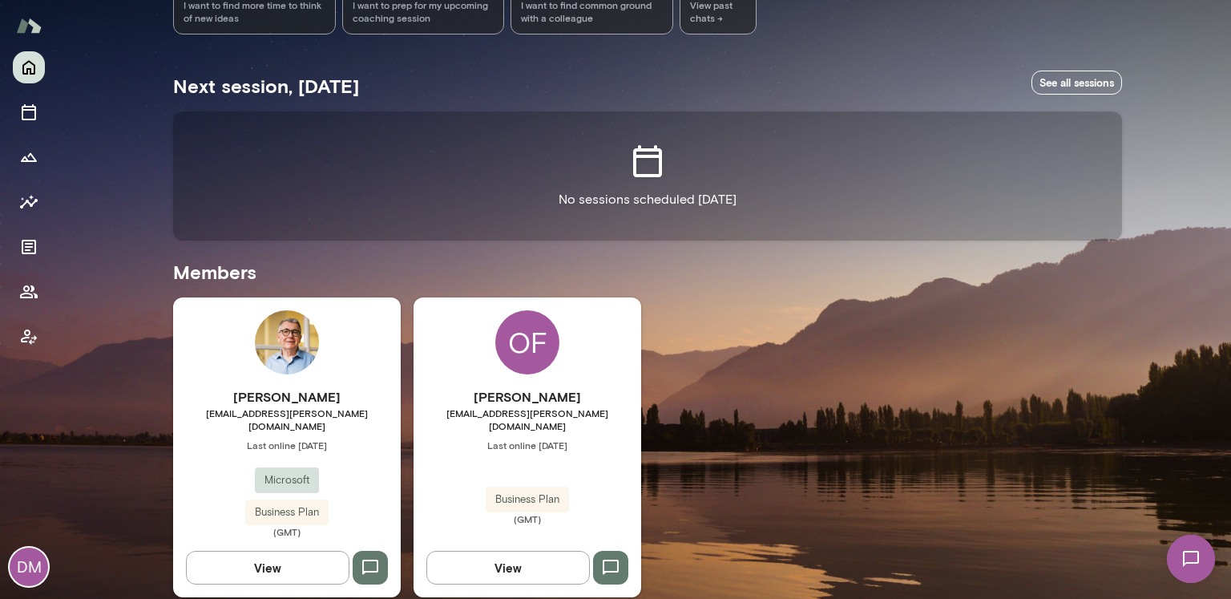
click at [514, 388] on h6 "Olivia Fournier" at bounding box center [528, 396] width 228 height 19
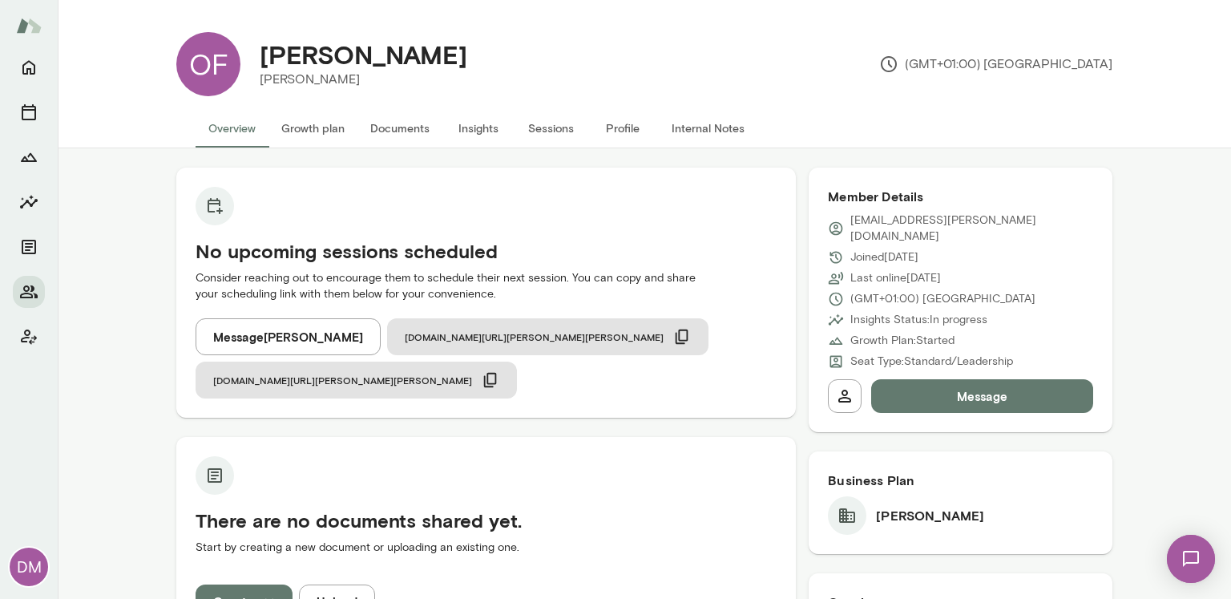
click at [302, 132] on button "Growth plan" at bounding box center [313, 128] width 89 height 38
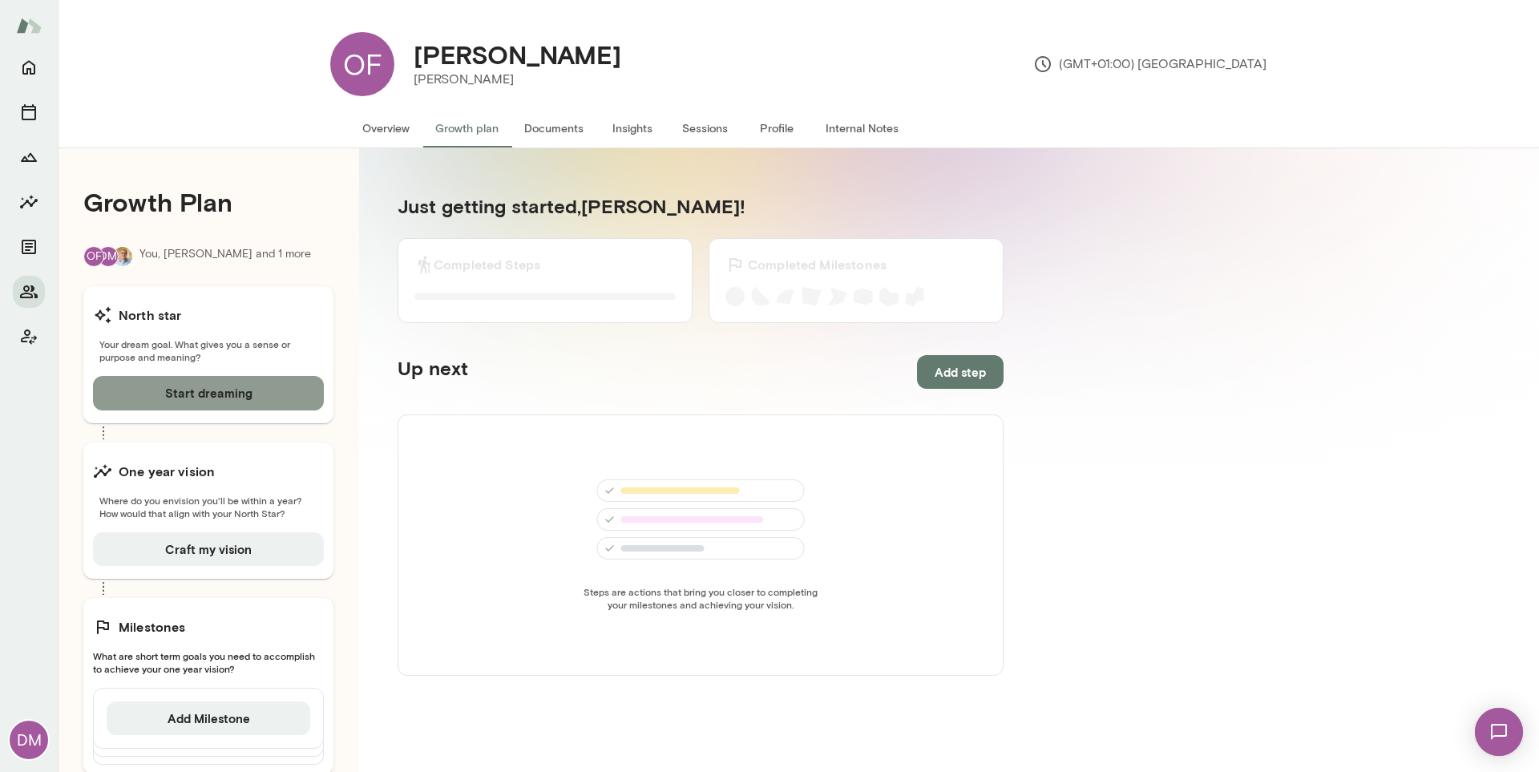
click at [252, 402] on button "Start dreaming" at bounding box center [208, 393] width 231 height 34
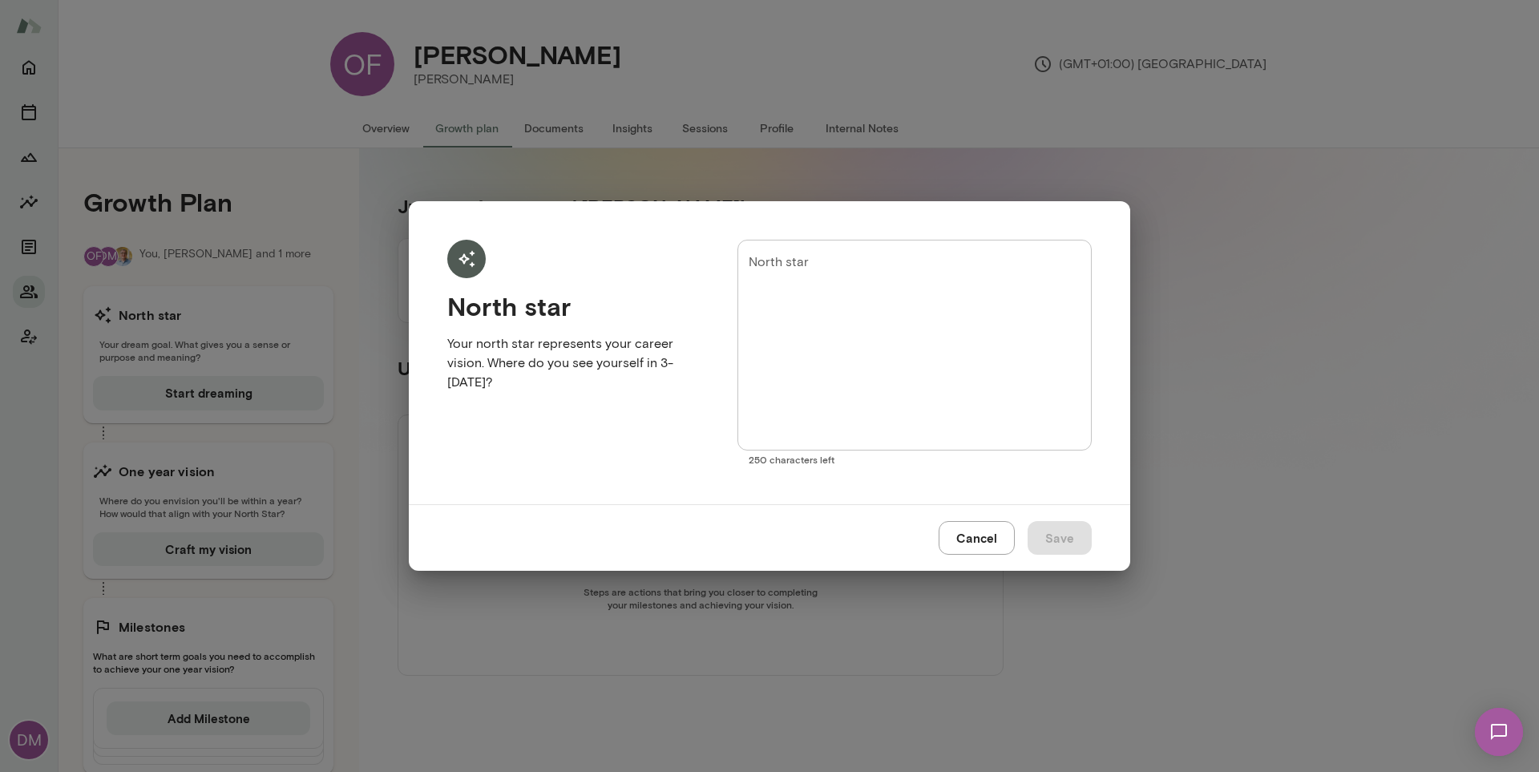
click at [976, 535] on button "Cancel" at bounding box center [977, 538] width 76 height 34
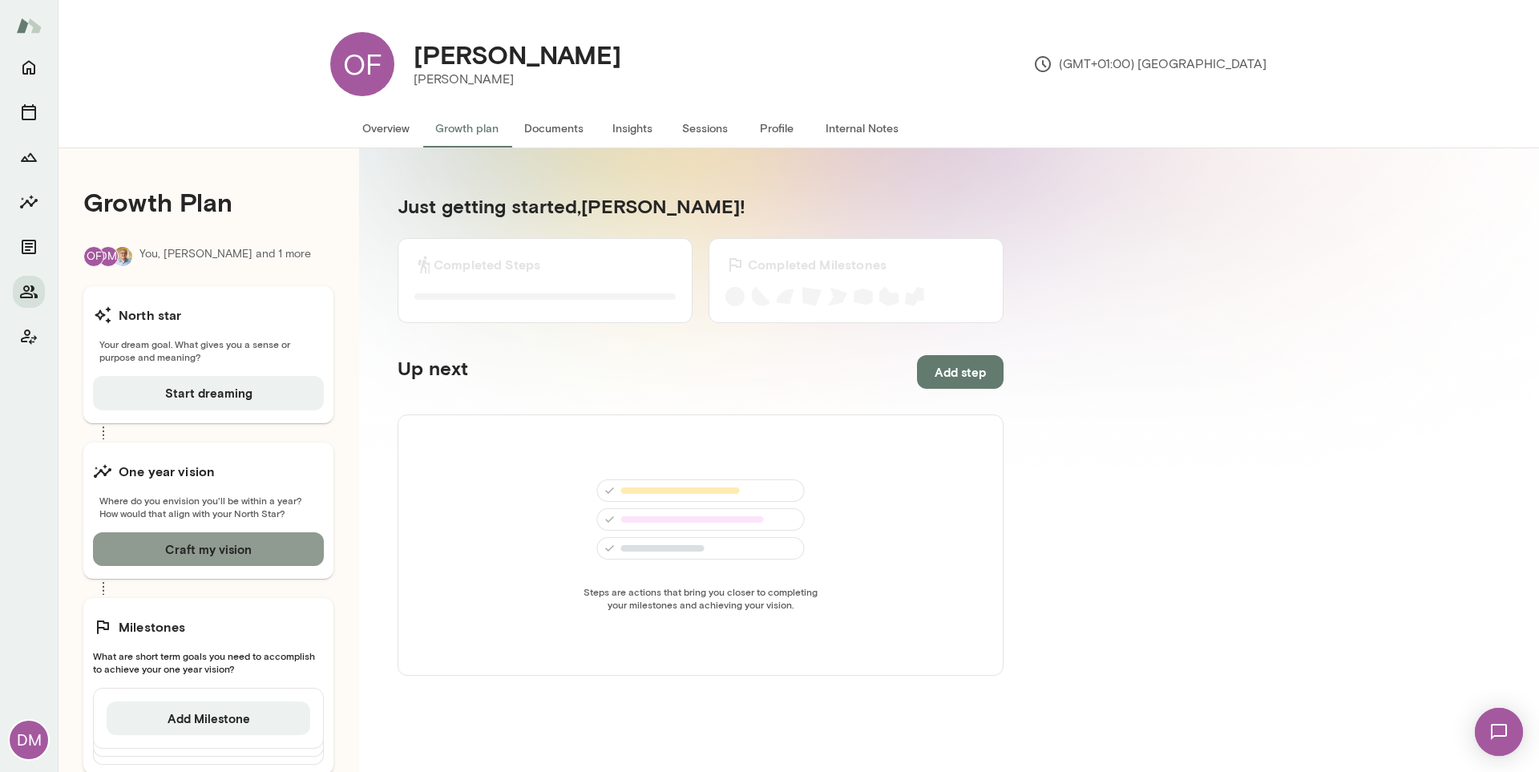
click at [245, 539] on button "Craft my vision" at bounding box center [208, 549] width 231 height 34
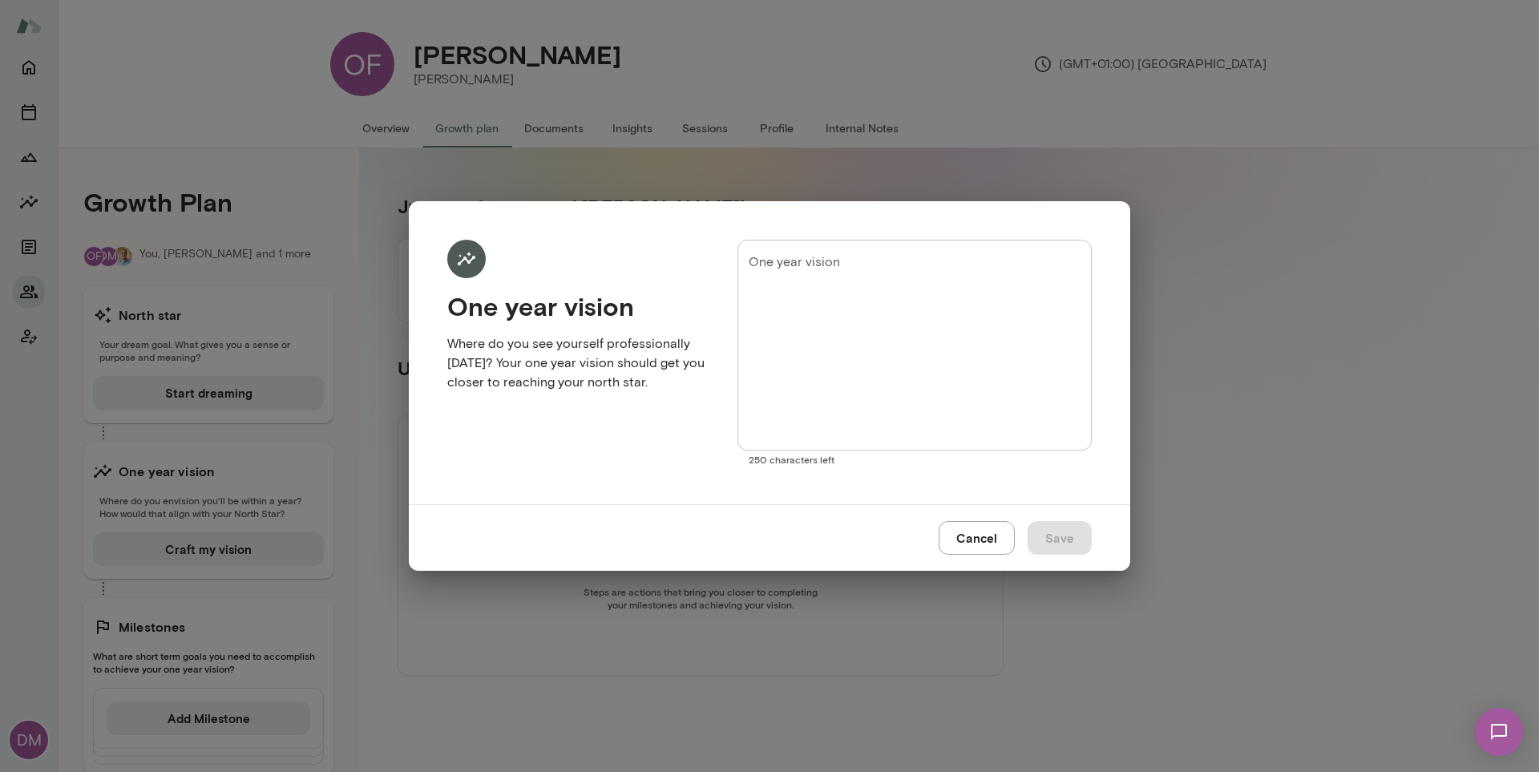
click at [974, 537] on button "Cancel" at bounding box center [977, 538] width 76 height 34
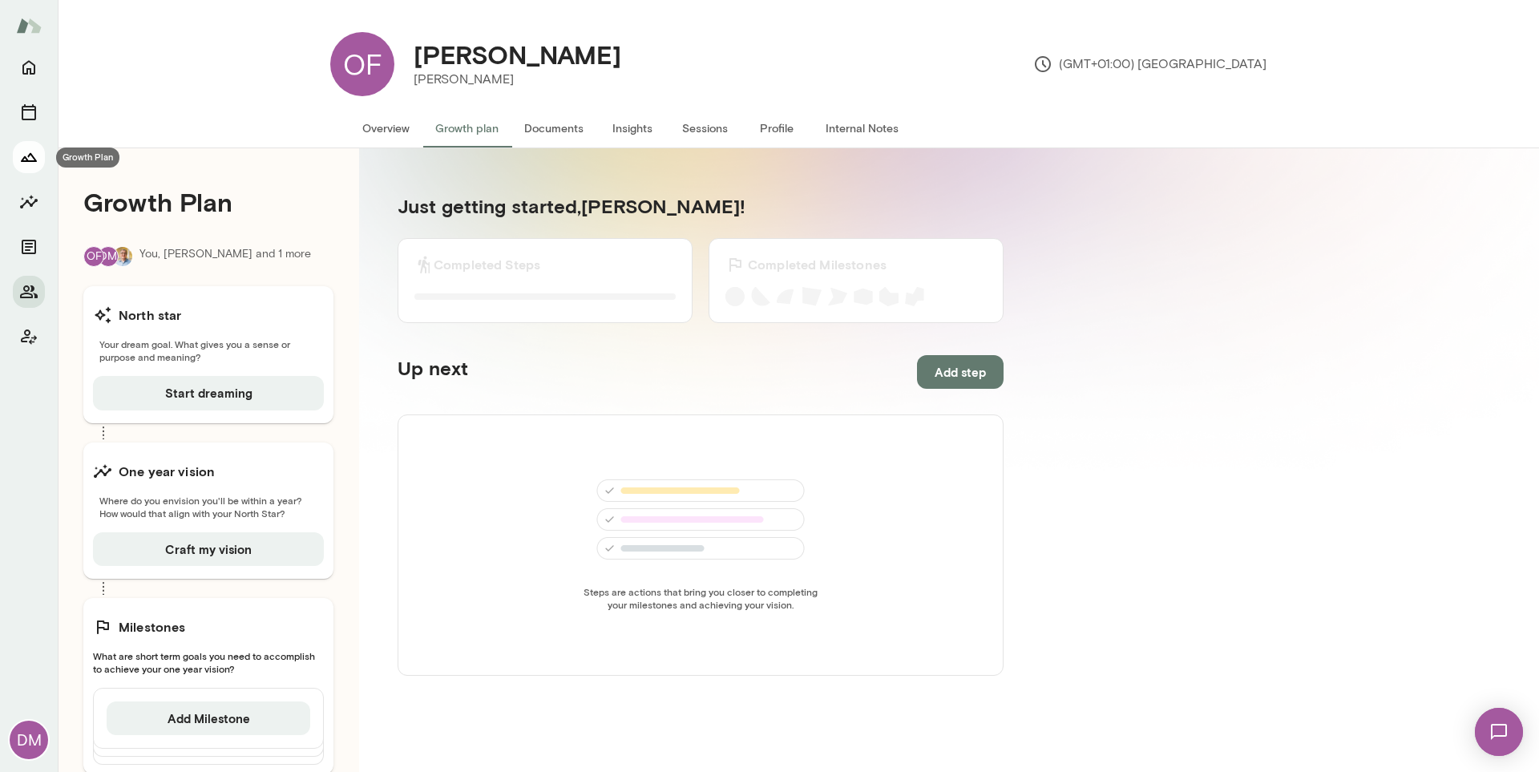
click at [25, 156] on icon "Growth Plan" at bounding box center [29, 157] width 16 height 9
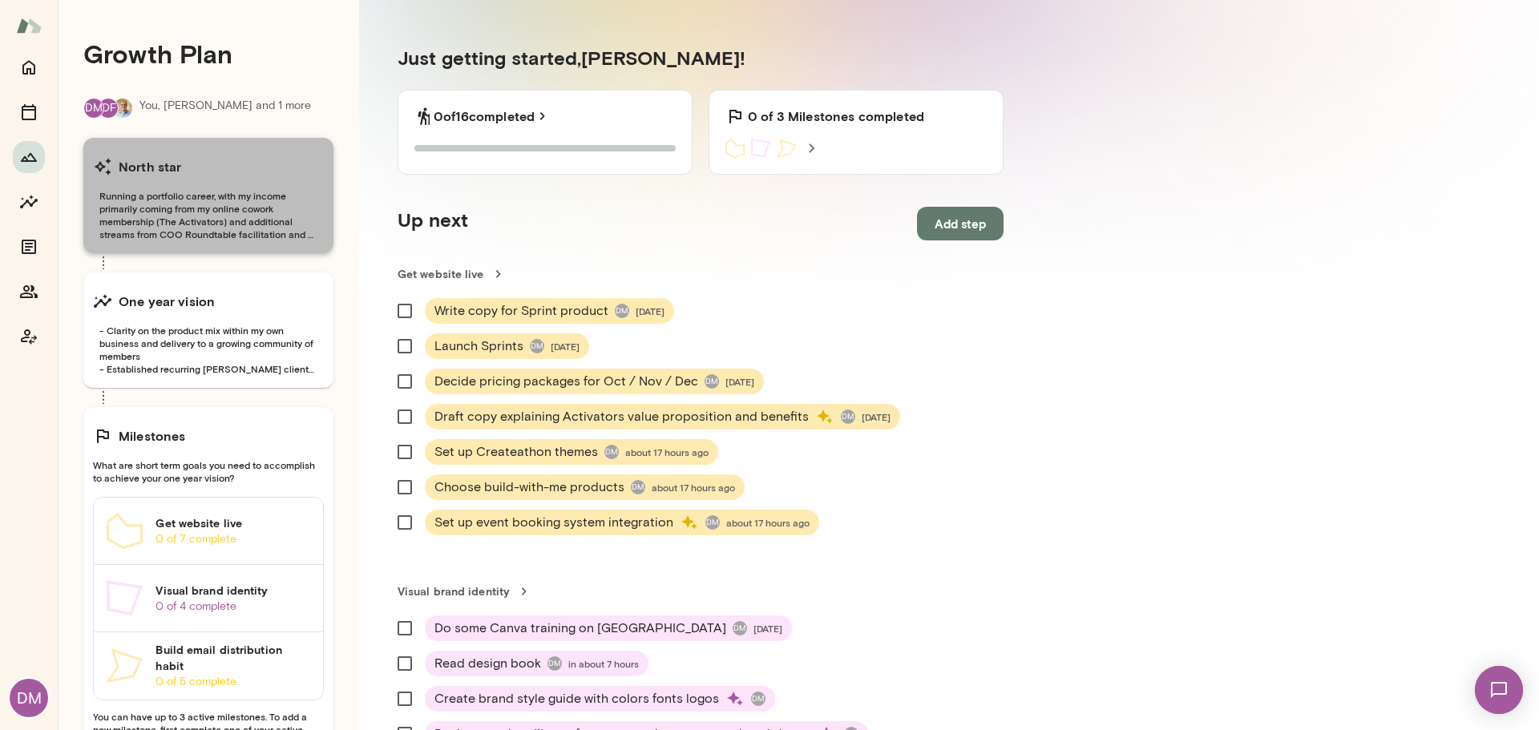
click at [283, 174] on div "North star" at bounding box center [208, 167] width 231 height 32
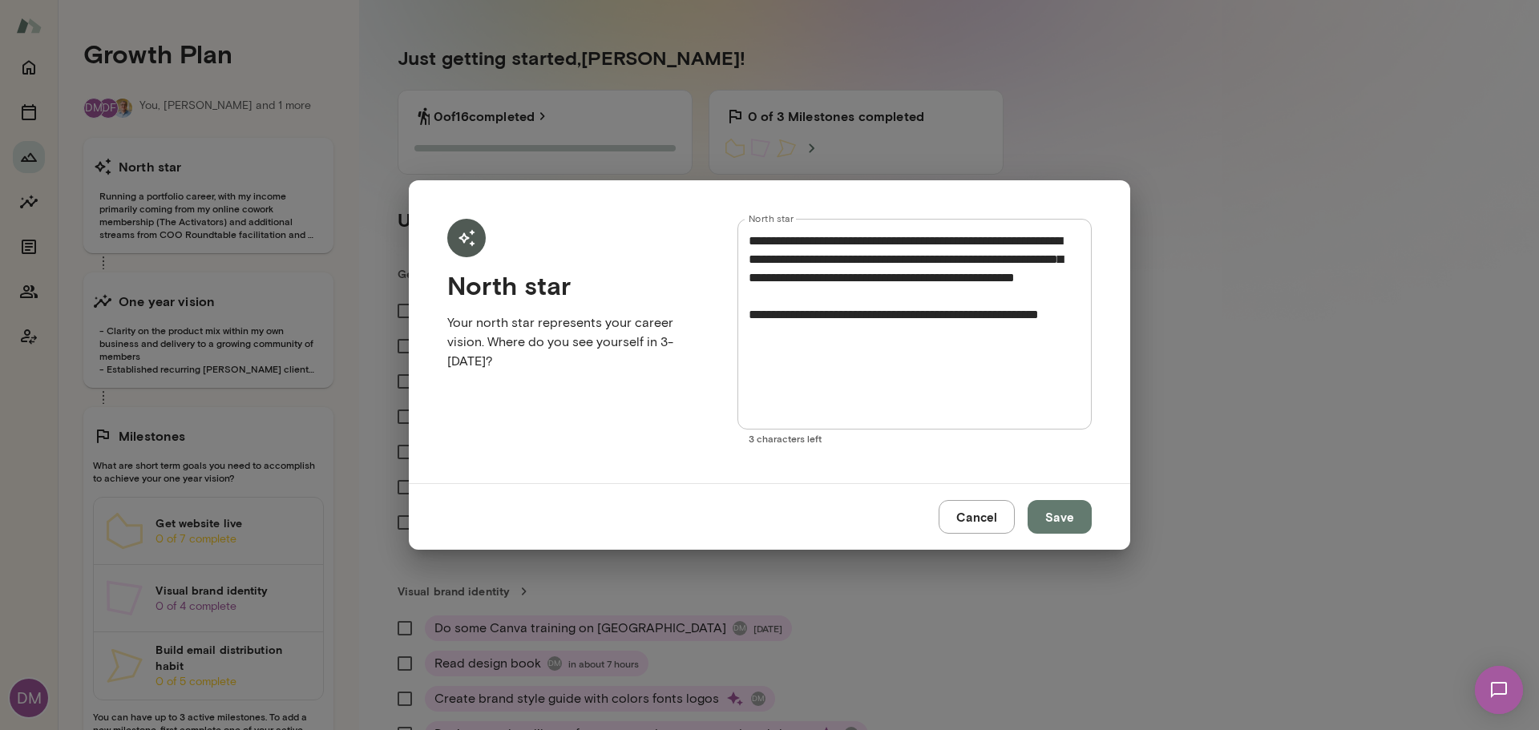
click at [980, 519] on button "Cancel" at bounding box center [977, 517] width 76 height 34
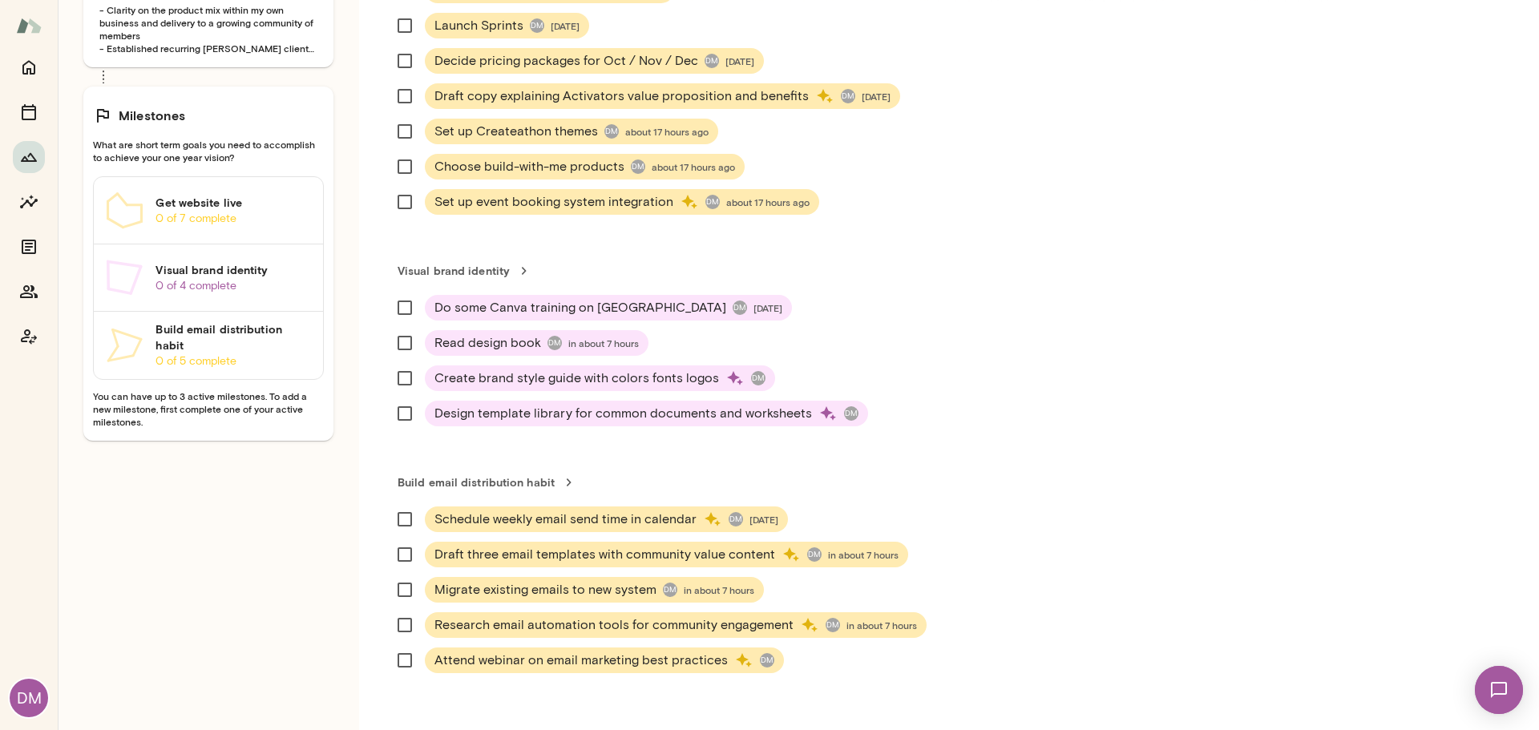
scroll to position [160, 0]
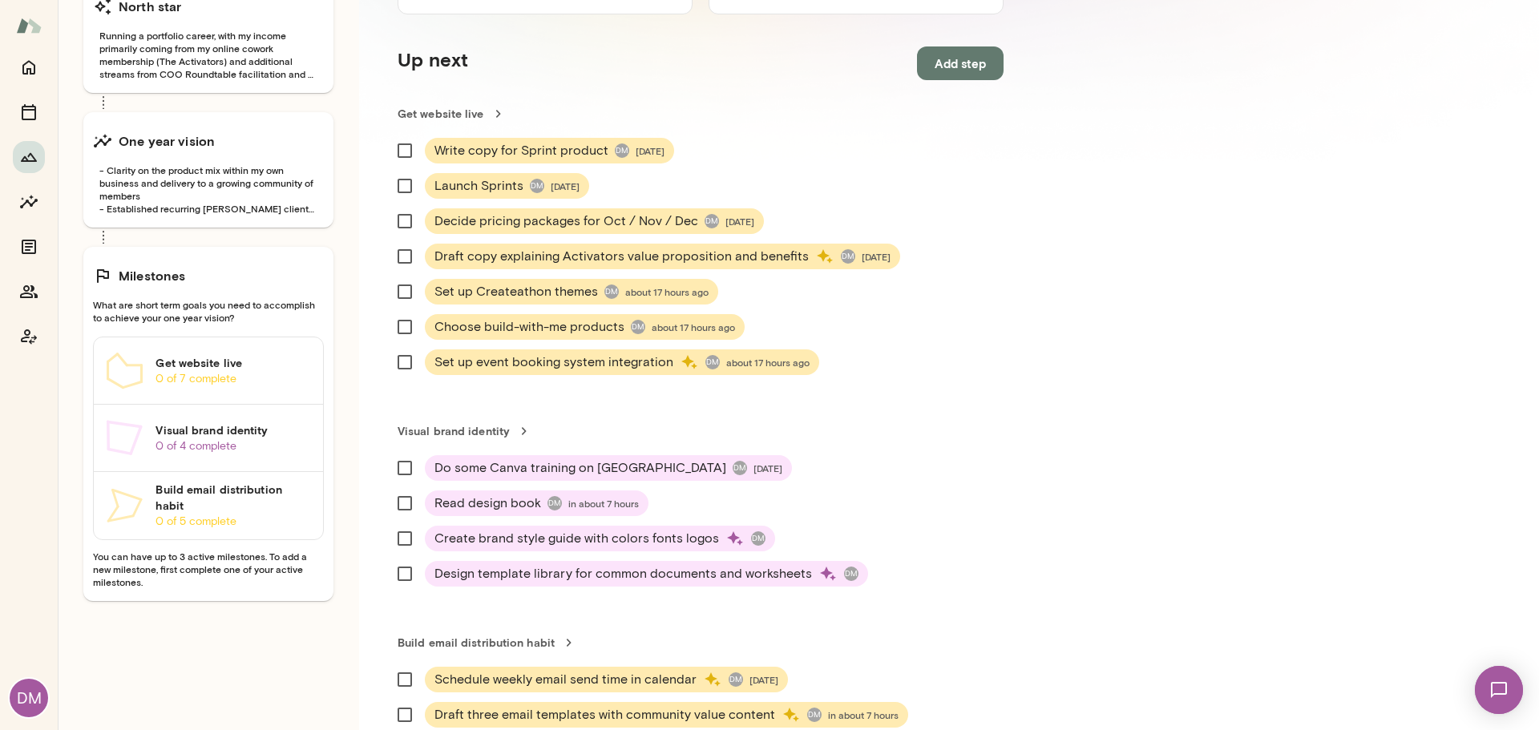
click at [967, 74] on button "Add step" at bounding box center [960, 63] width 87 height 34
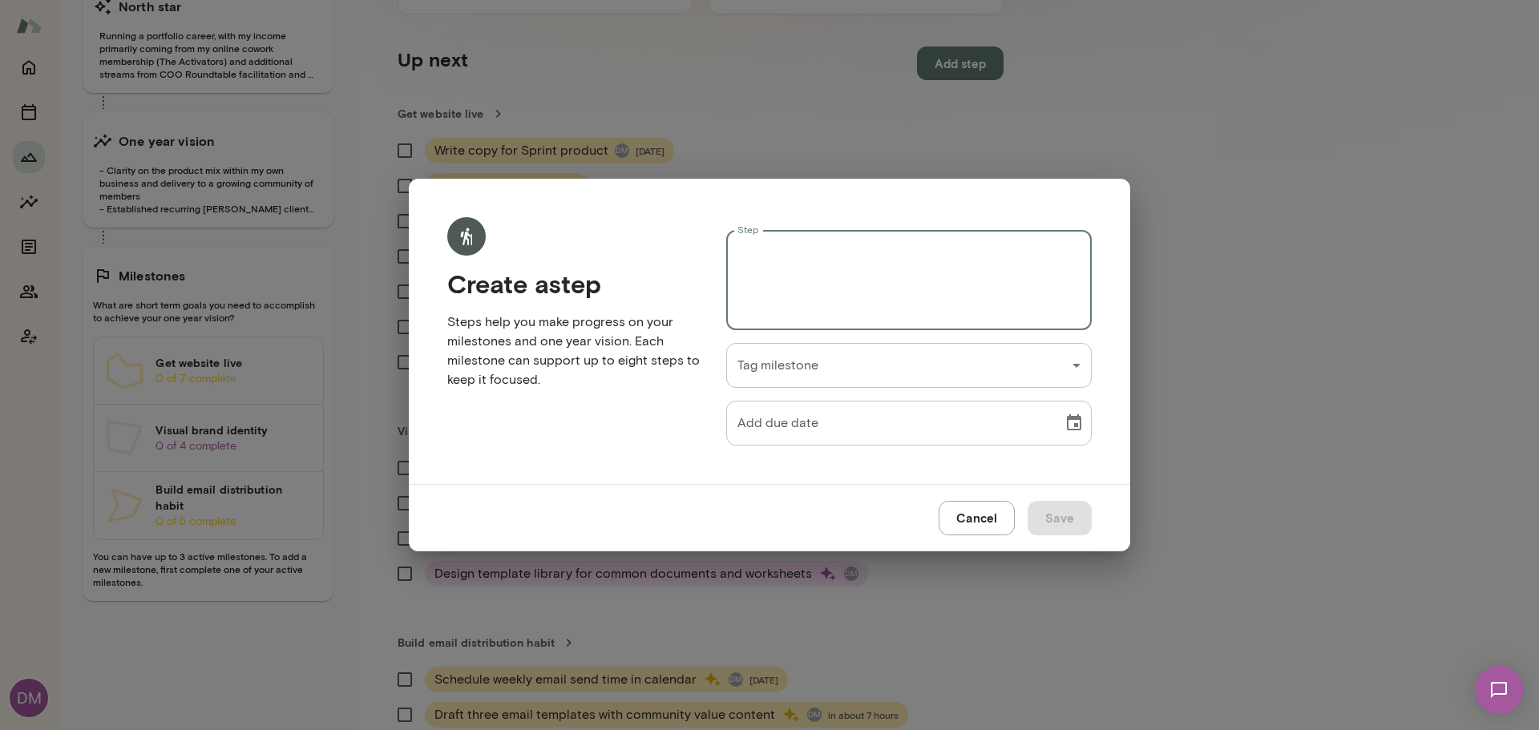
click at [852, 309] on textarea "Step" at bounding box center [908, 281] width 343 height 74
type textarea "**********"
click at [903, 0] on div "DM Growth Plan OF DM You, Olivia and 1 more North star Running a portfolio care…" at bounding box center [769, 0] width 1539 height 0
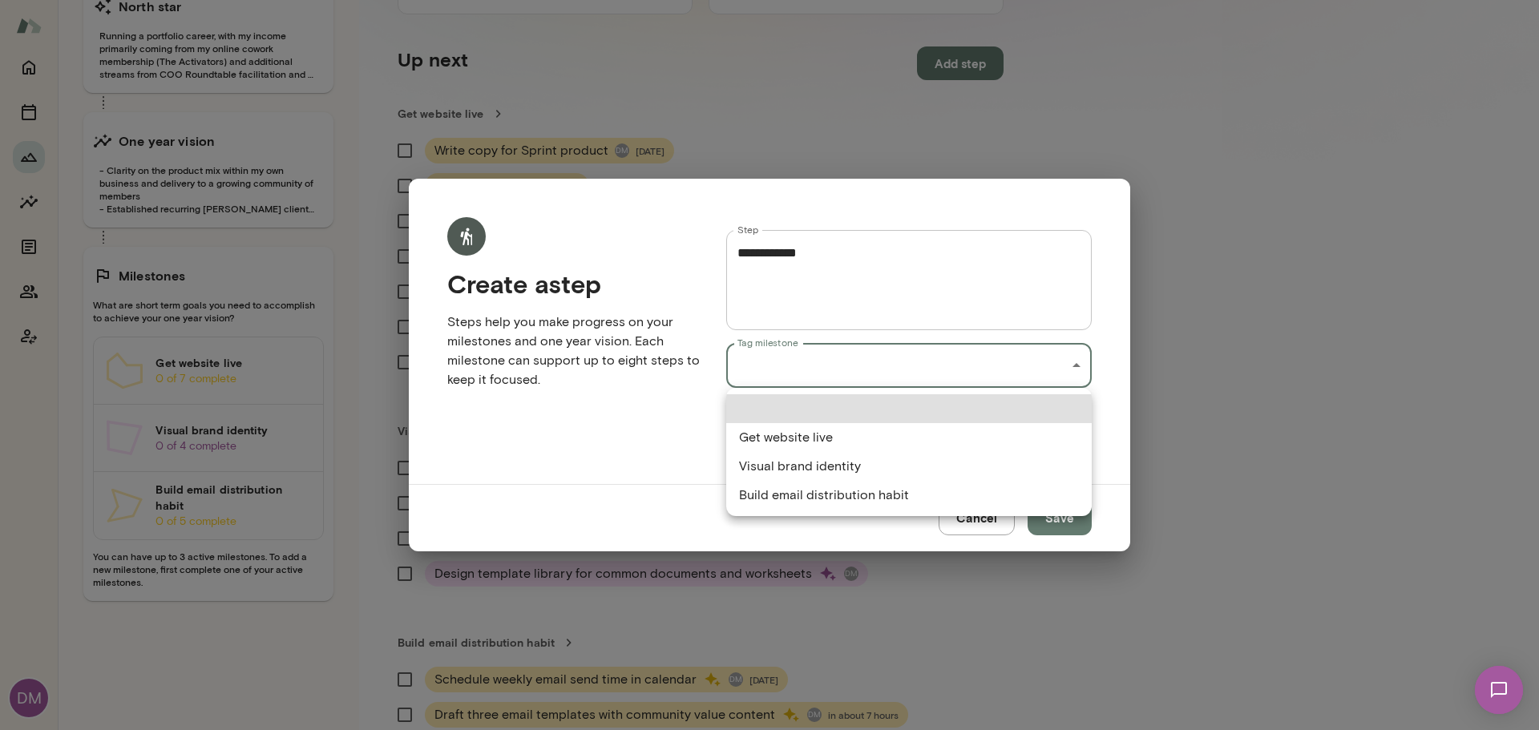
click at [886, 434] on li "Get website live" at bounding box center [908, 437] width 365 height 29
type input "**********"
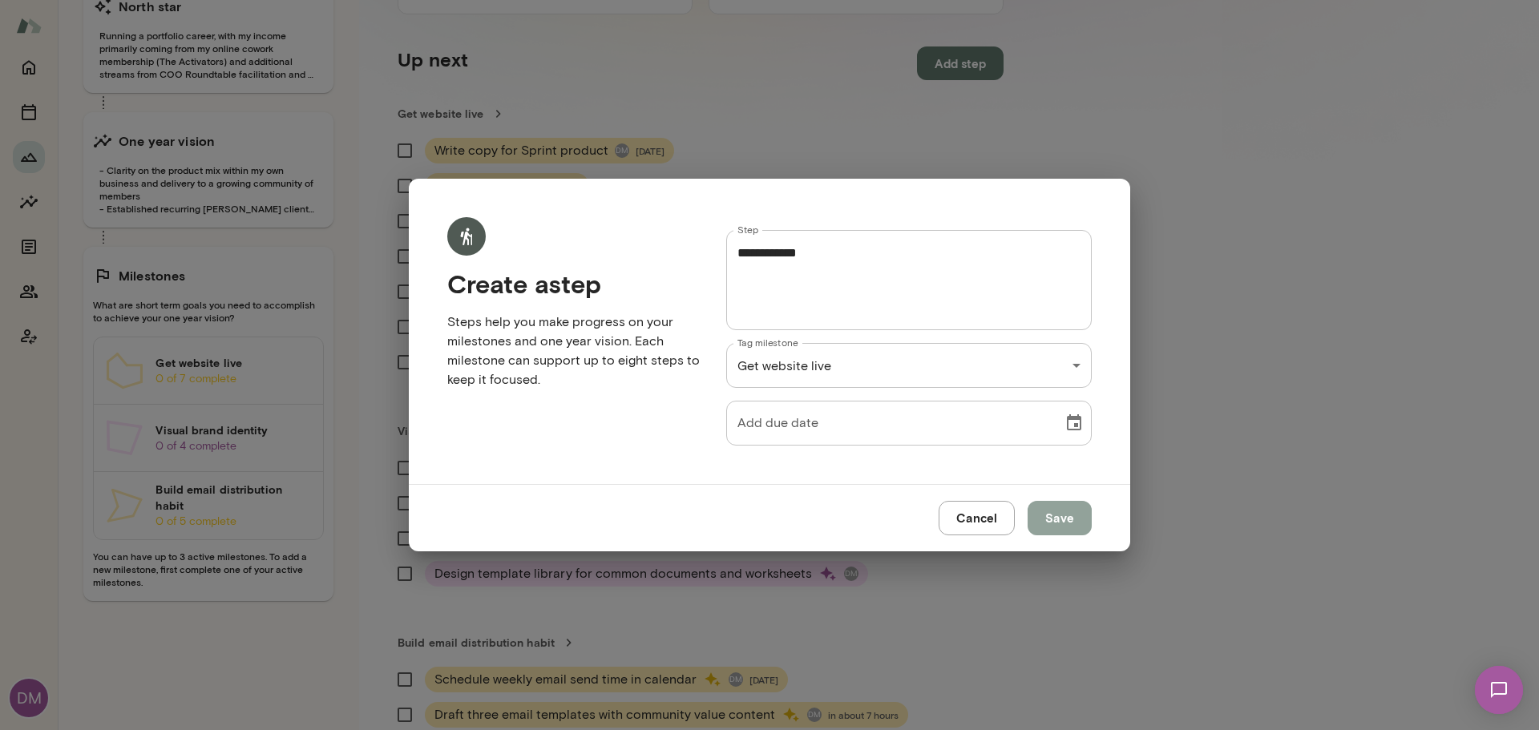
click at [1083, 521] on button "Save" at bounding box center [1060, 518] width 64 height 34
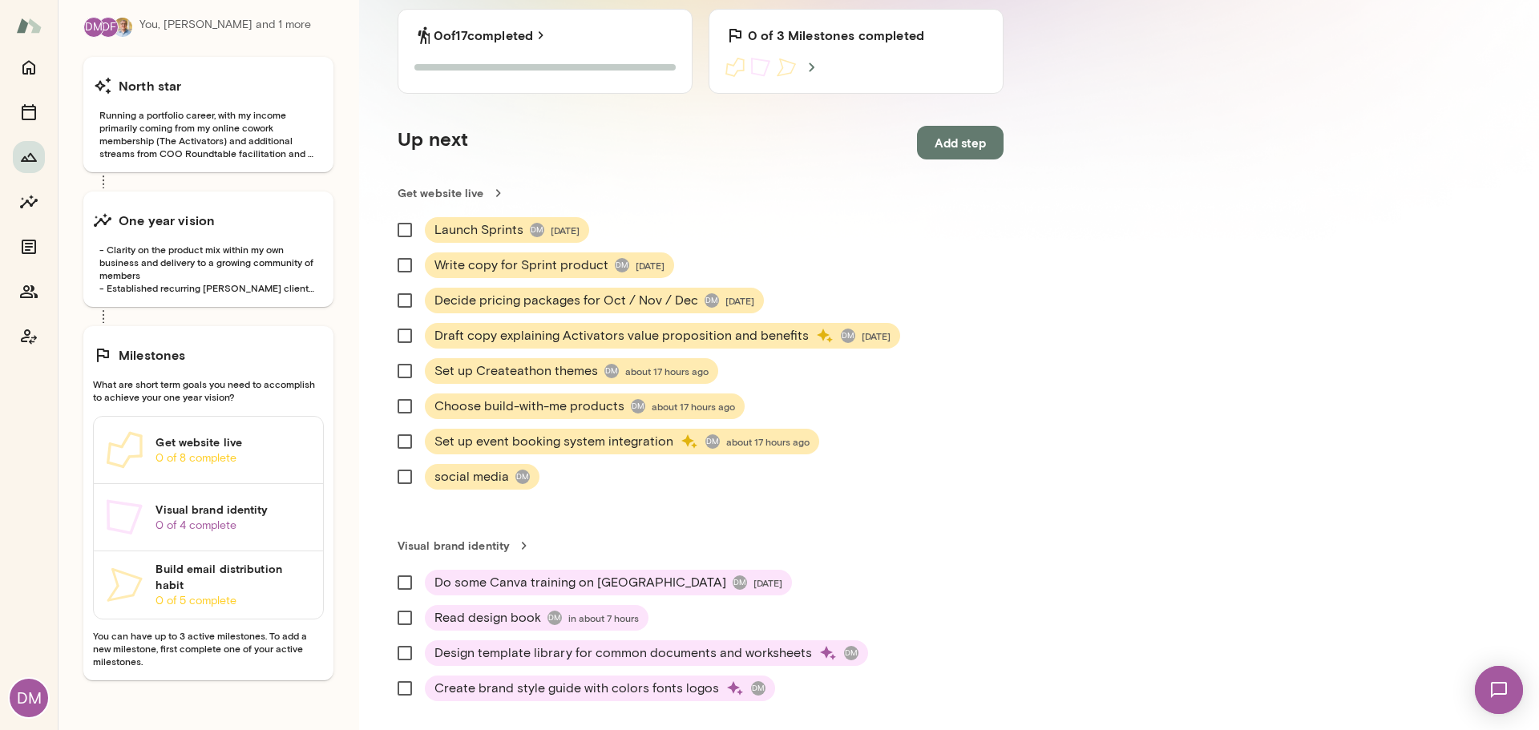
scroll to position [0, 0]
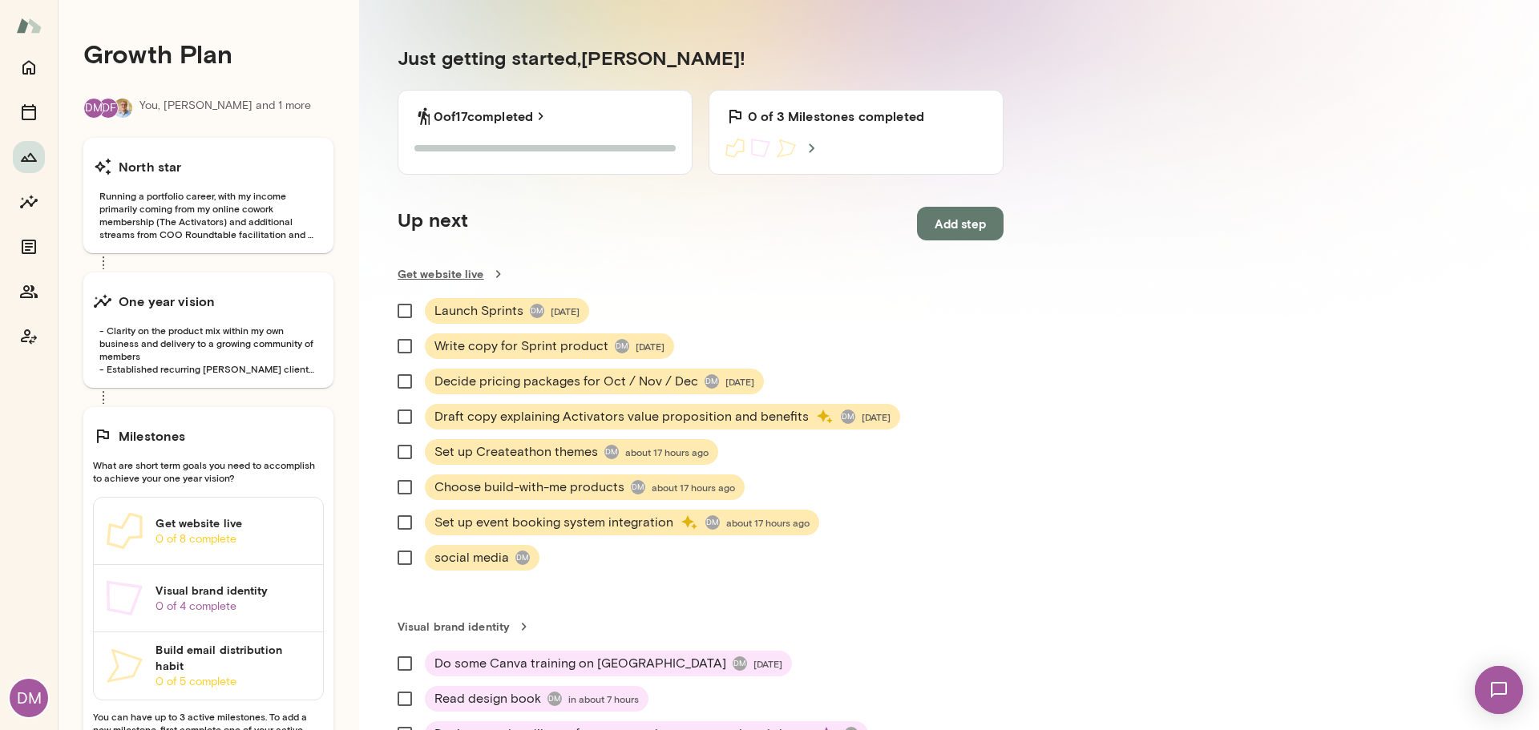
click at [453, 275] on link "Get website live" at bounding box center [701, 274] width 606 height 16
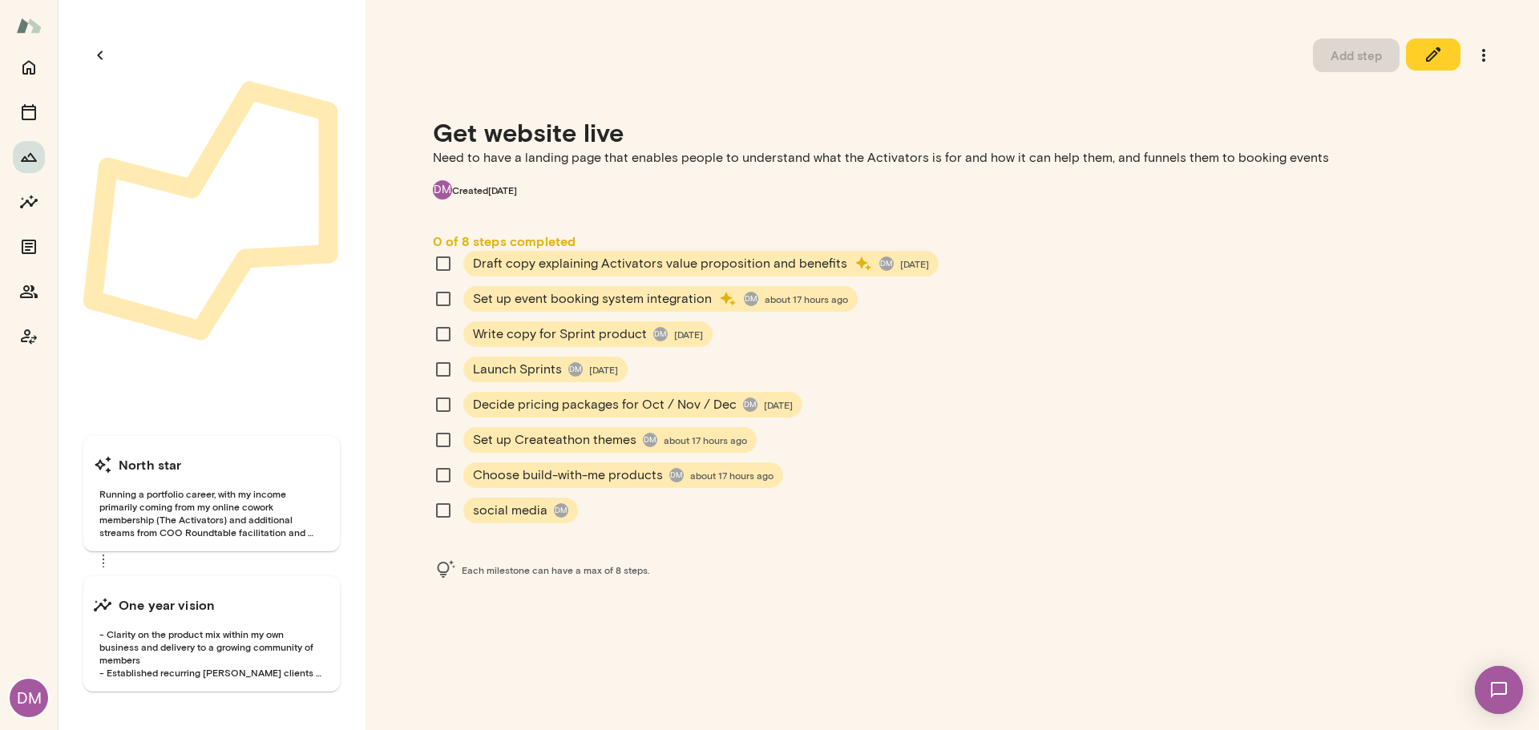
click at [0, 0] on icon "button" at bounding box center [0, 0] width 0 height 0
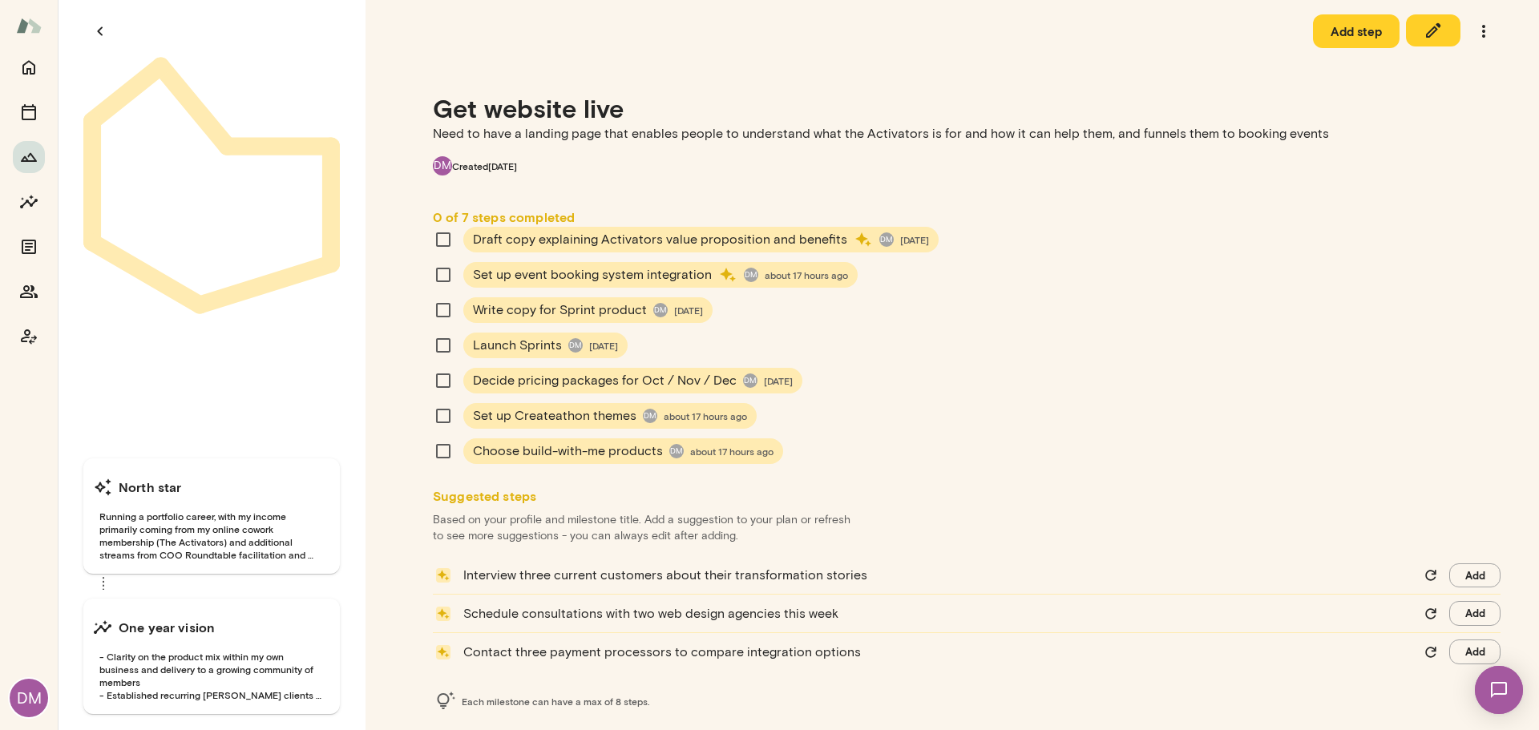
scroll to position [46, 0]
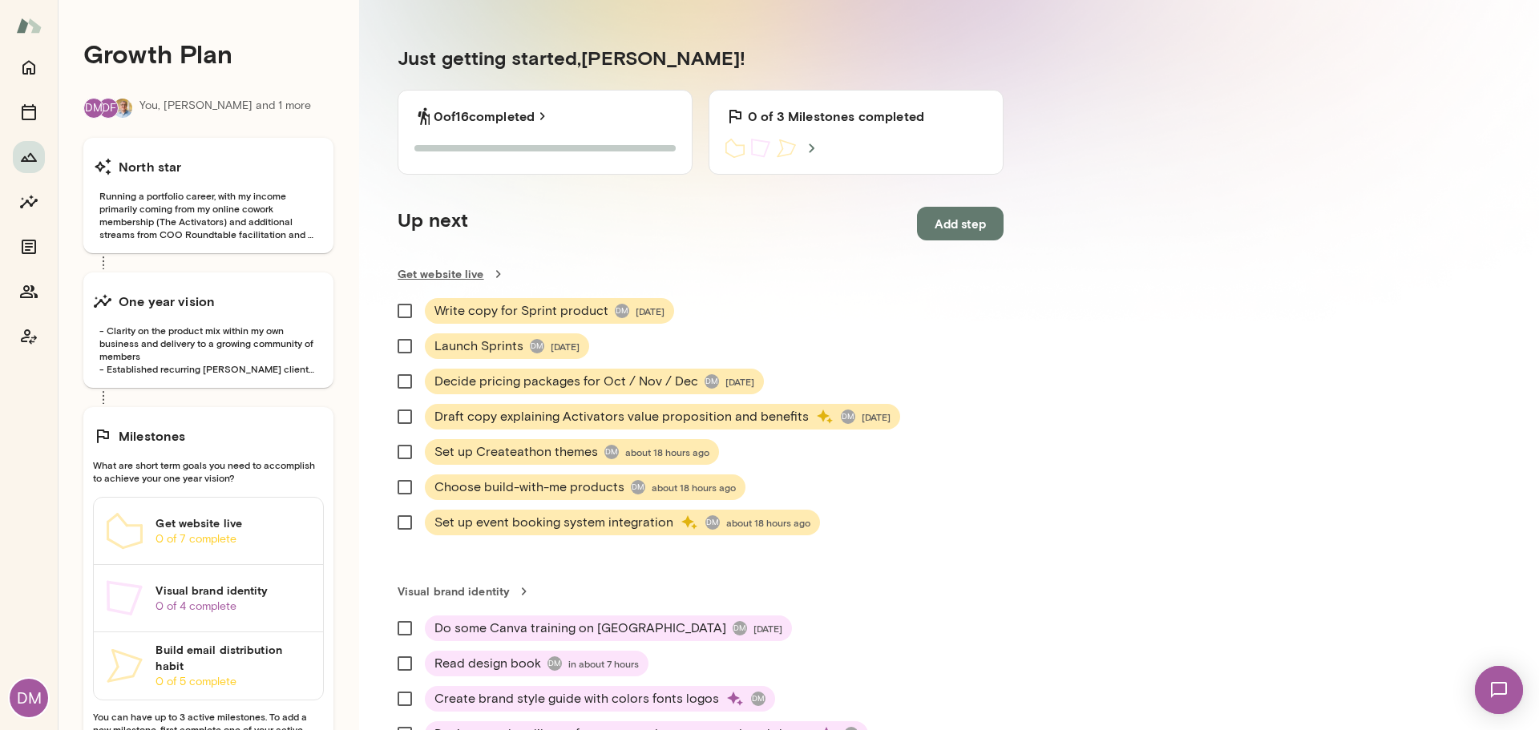
click at [439, 277] on link "Get website live" at bounding box center [701, 274] width 606 height 16
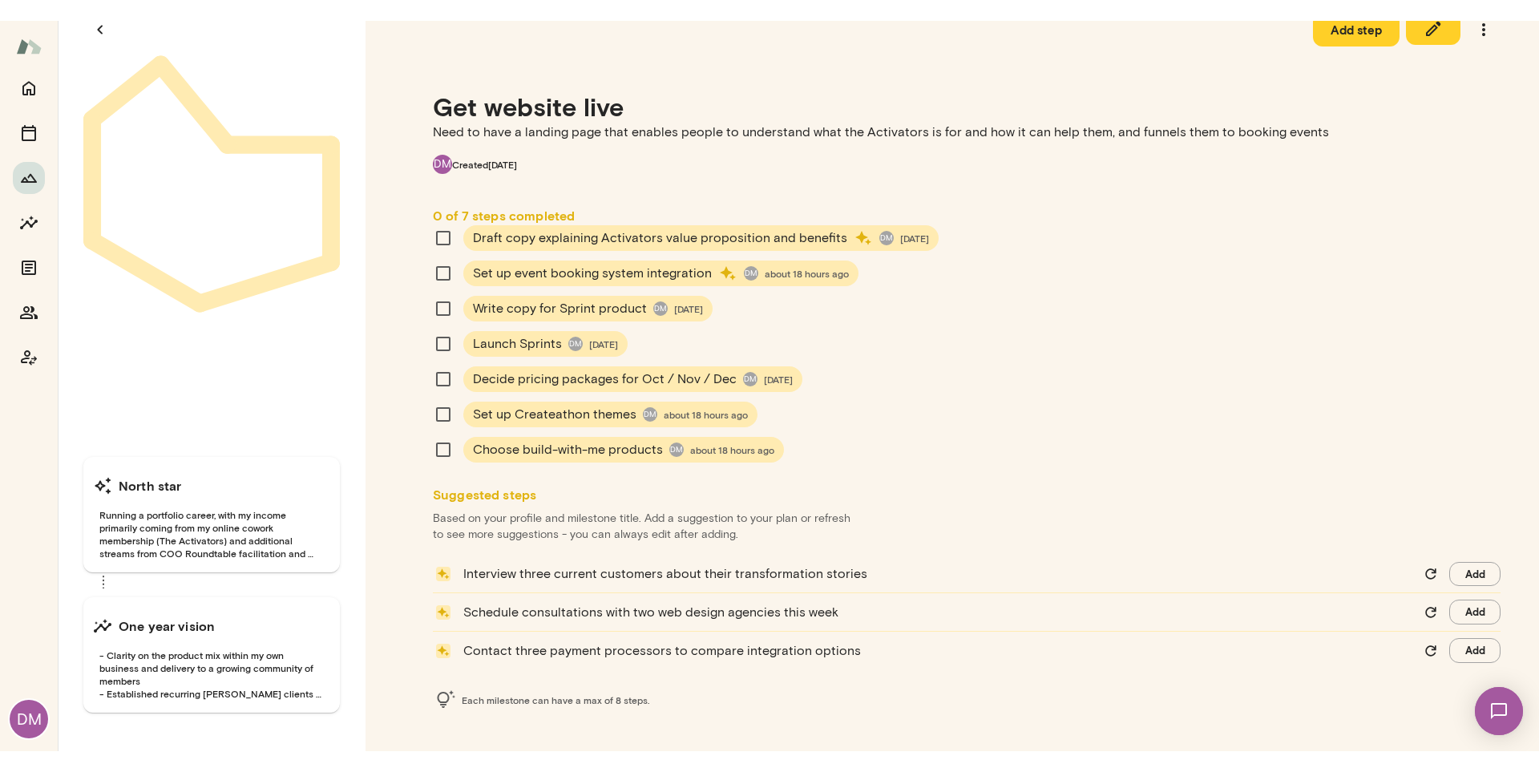
scroll to position [5, 0]
